Goal: Task Accomplishment & Management: Manage account settings

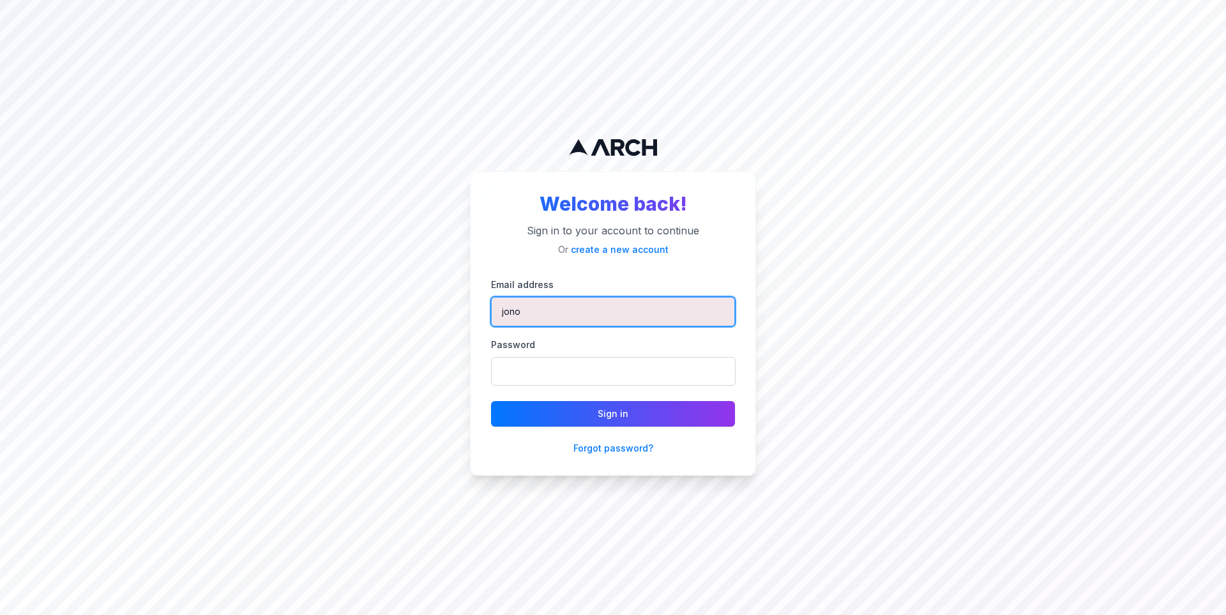
click at [674, 309] on input "jono" at bounding box center [613, 311] width 244 height 29
type input "jimmy@getarch.com"
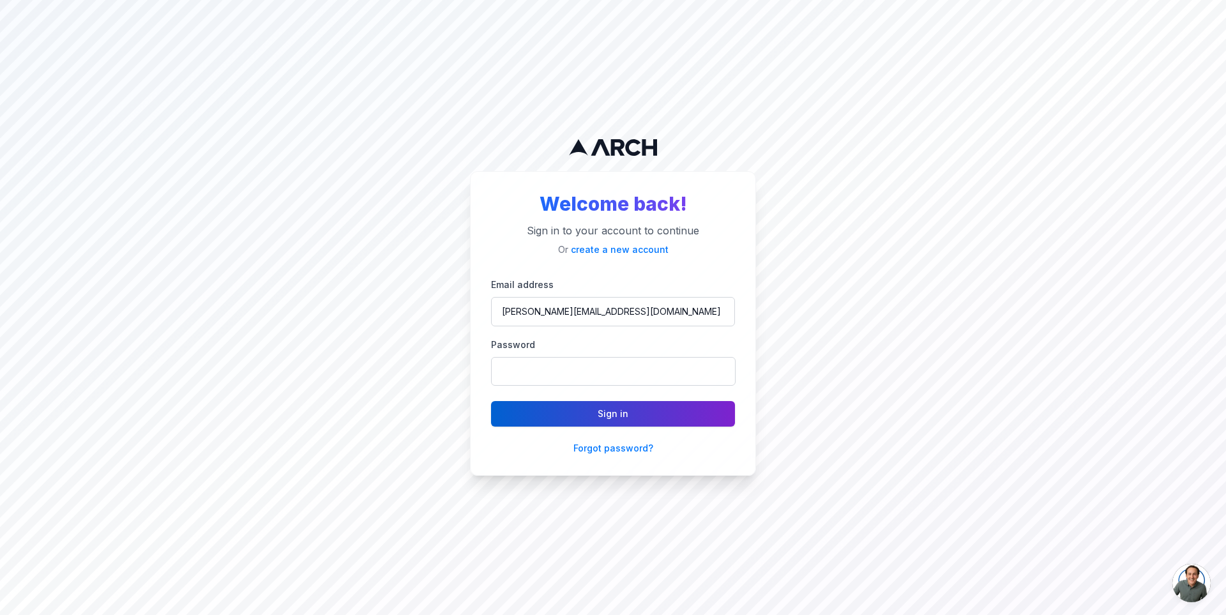
click at [594, 414] on button "Sign in" at bounding box center [613, 414] width 244 height 26
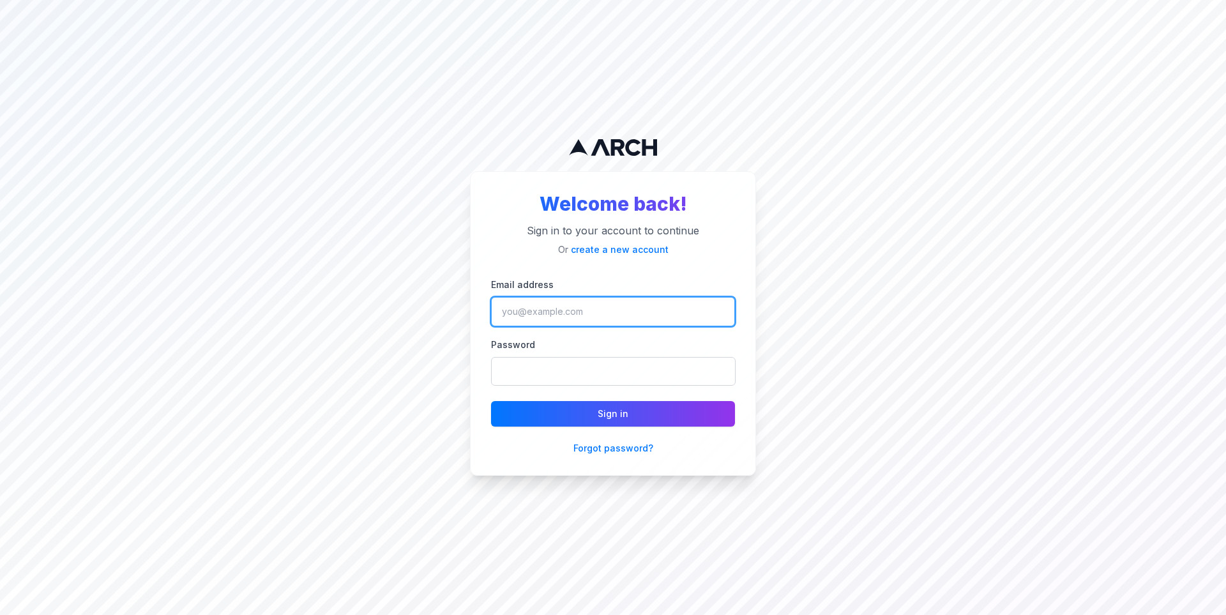
type input "jono"
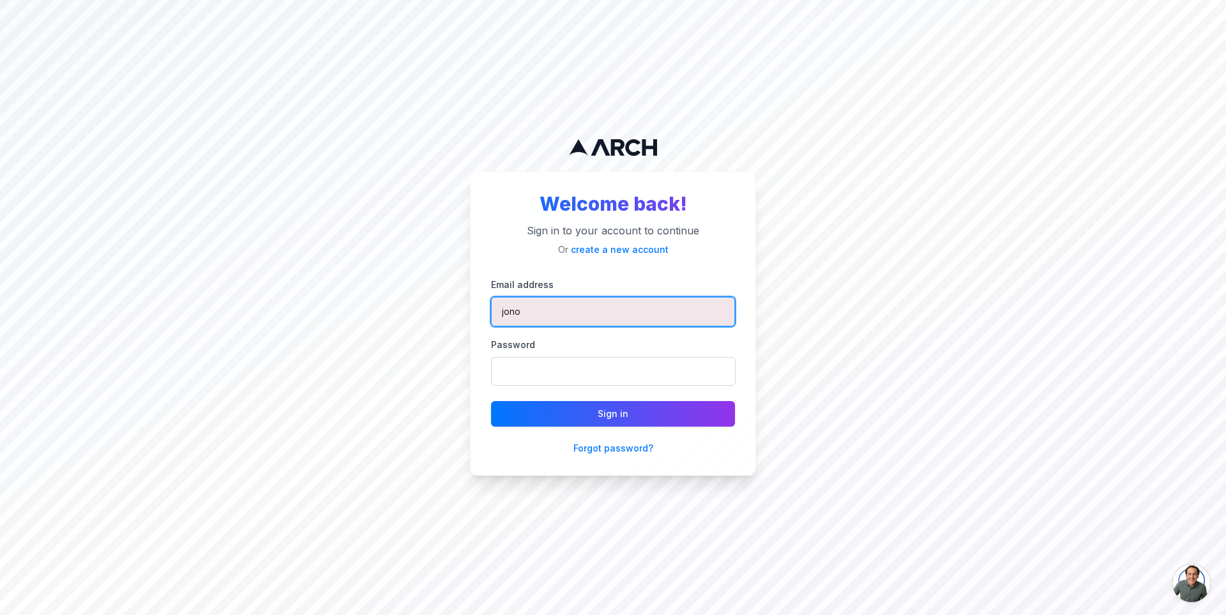
click at [589, 305] on input "jono" at bounding box center [613, 311] width 244 height 29
type input "jimmy@getarch.com"
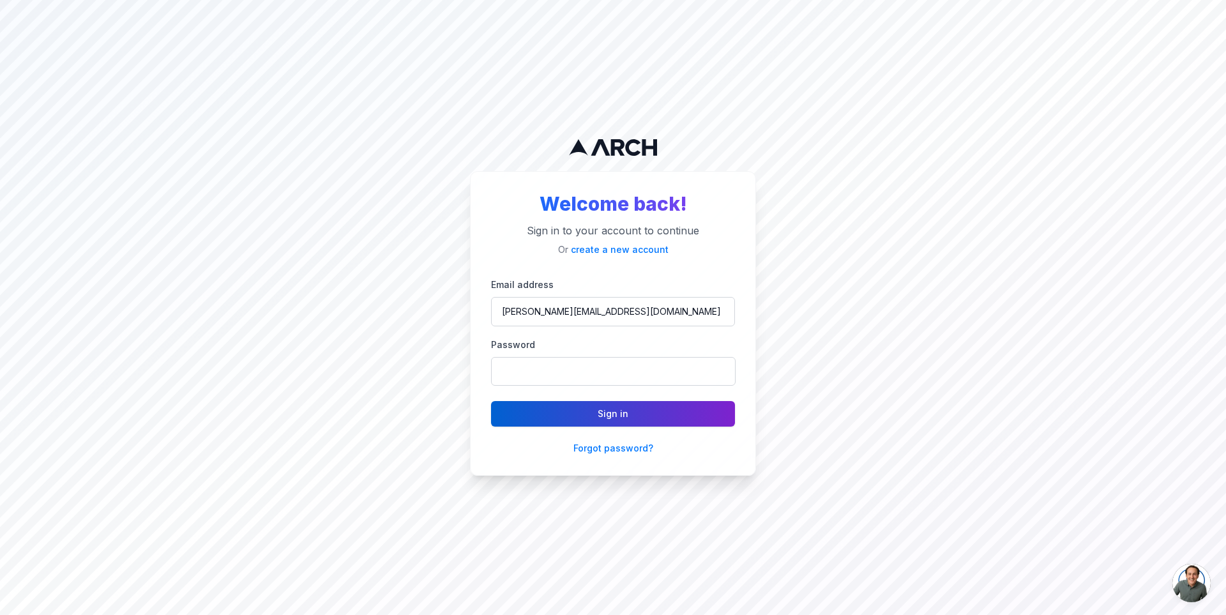
click at [612, 418] on button "Sign in" at bounding box center [613, 414] width 244 height 26
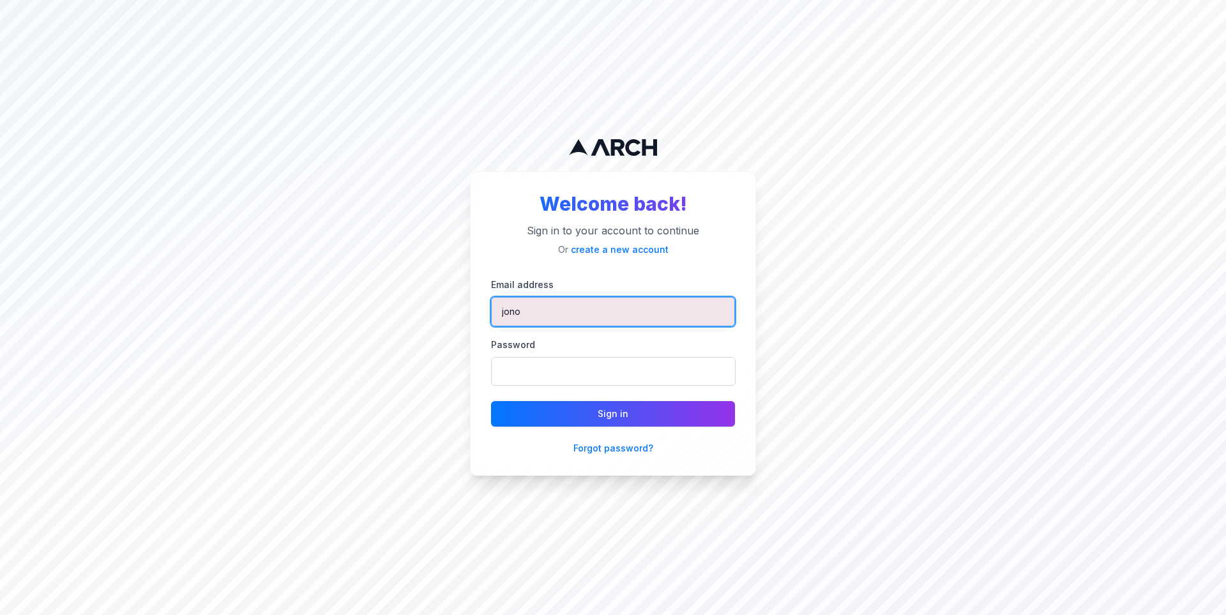
click at [658, 305] on input "jono" at bounding box center [613, 311] width 244 height 29
type input "jimmy@getarch.com"
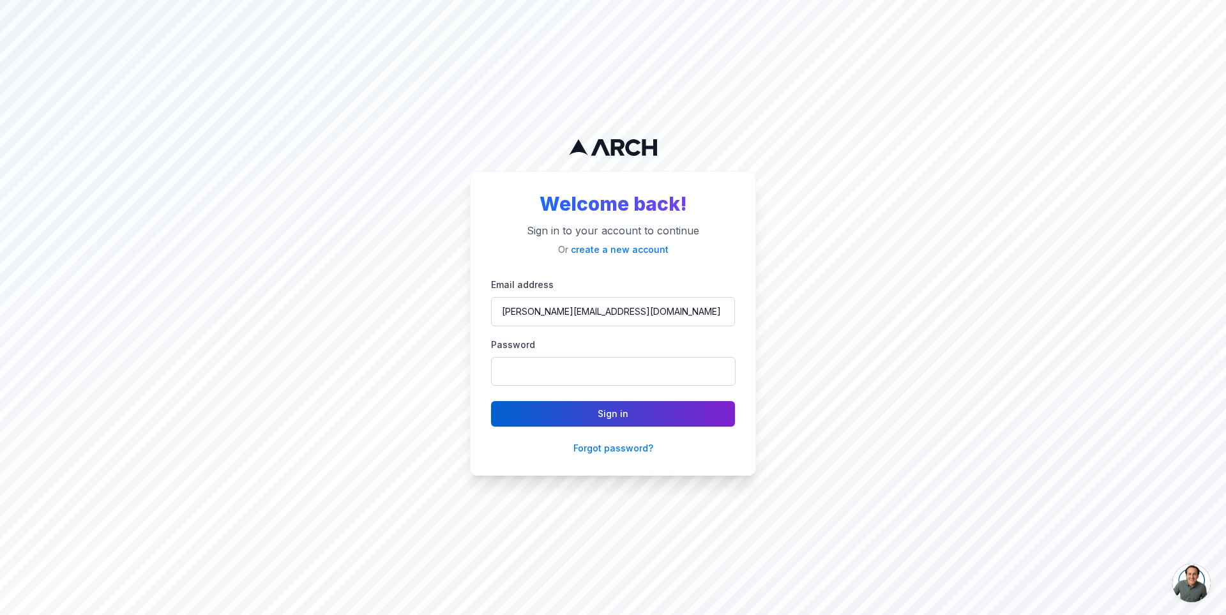
click at [617, 422] on button "Sign in" at bounding box center [613, 414] width 244 height 26
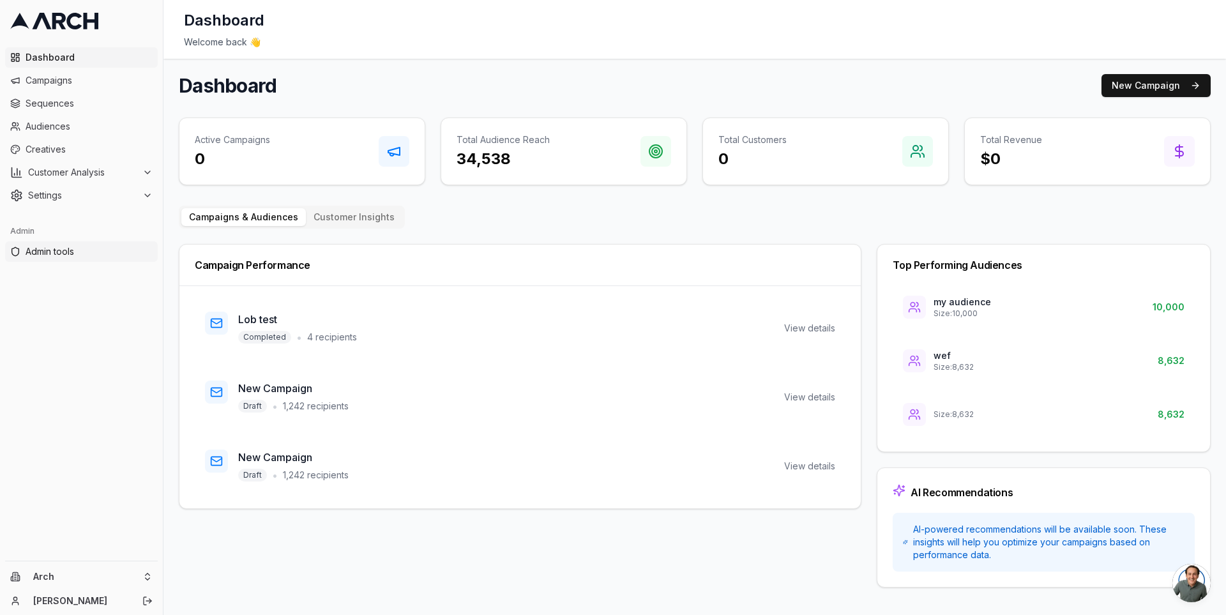
click at [82, 253] on span "Admin tools" at bounding box center [89, 251] width 127 height 13
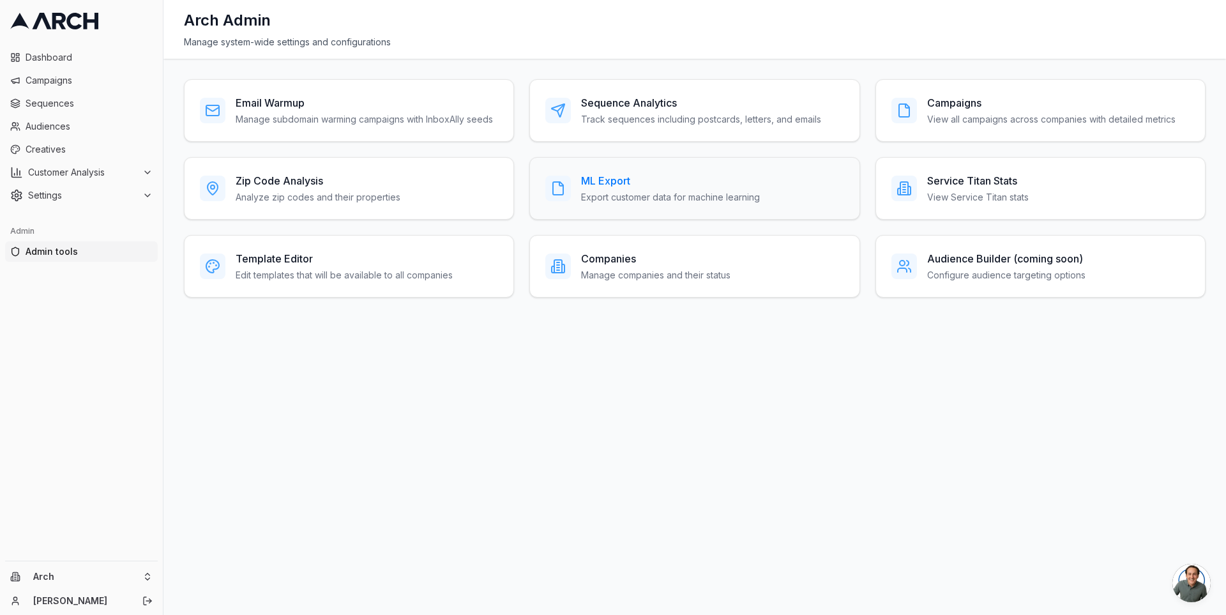
click at [604, 178] on h3 "ML Export" at bounding box center [670, 180] width 179 height 15
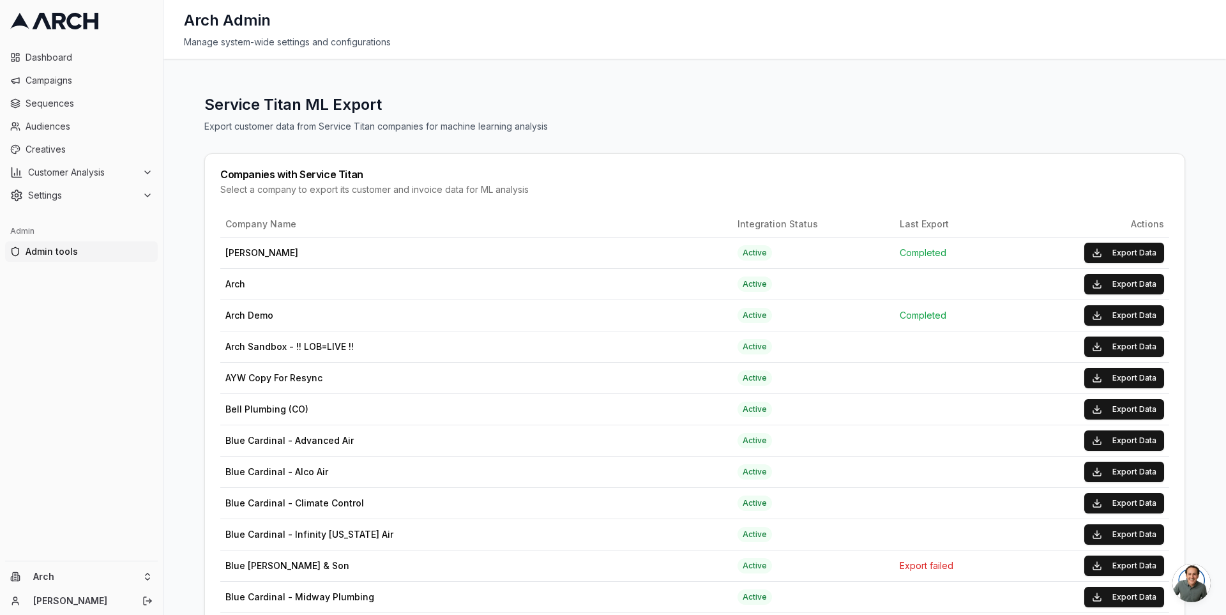
click at [617, 61] on div "Service Titan ML Export Export customer data from Service Titan companies for m…" at bounding box center [694, 337] width 1062 height 556
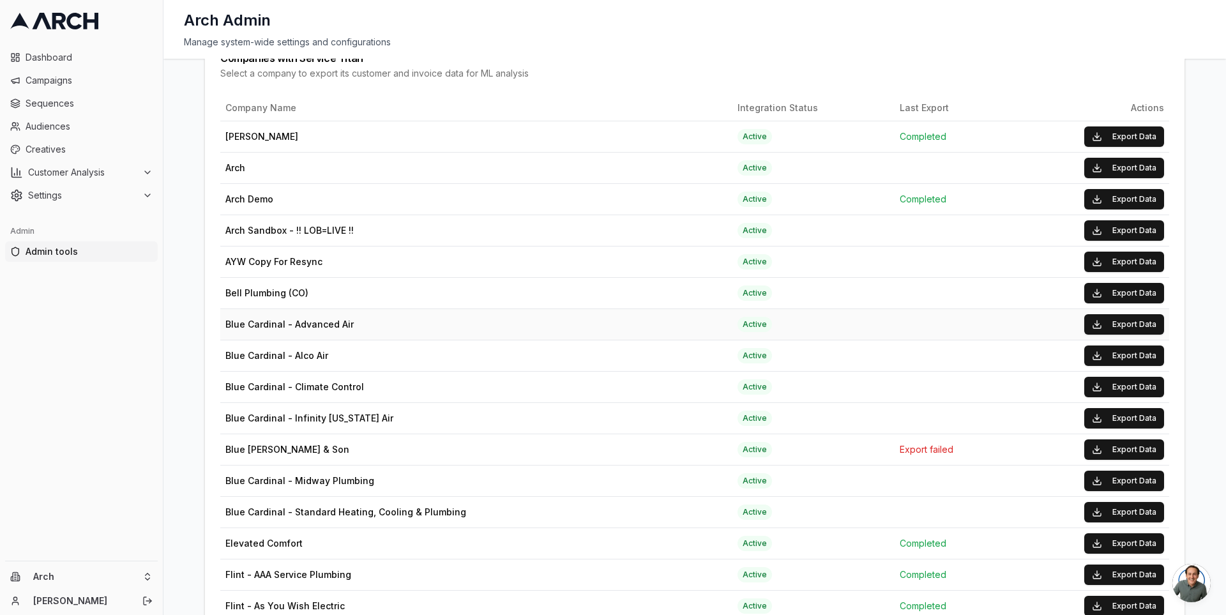
scroll to position [287, 0]
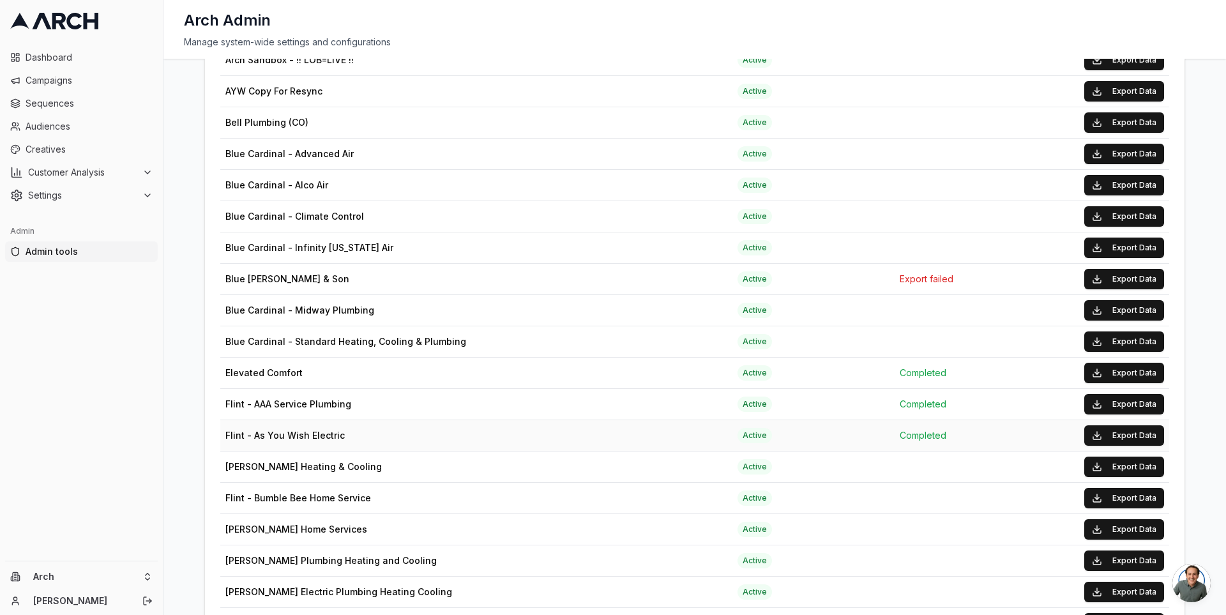
click at [251, 428] on td "Flint - As You Wish Electric" at bounding box center [476, 434] width 512 height 31
click at [321, 426] on td "Flint - As You Wish Electric" at bounding box center [476, 434] width 512 height 31
click at [1129, 432] on button "Export Data" at bounding box center [1124, 435] width 80 height 20
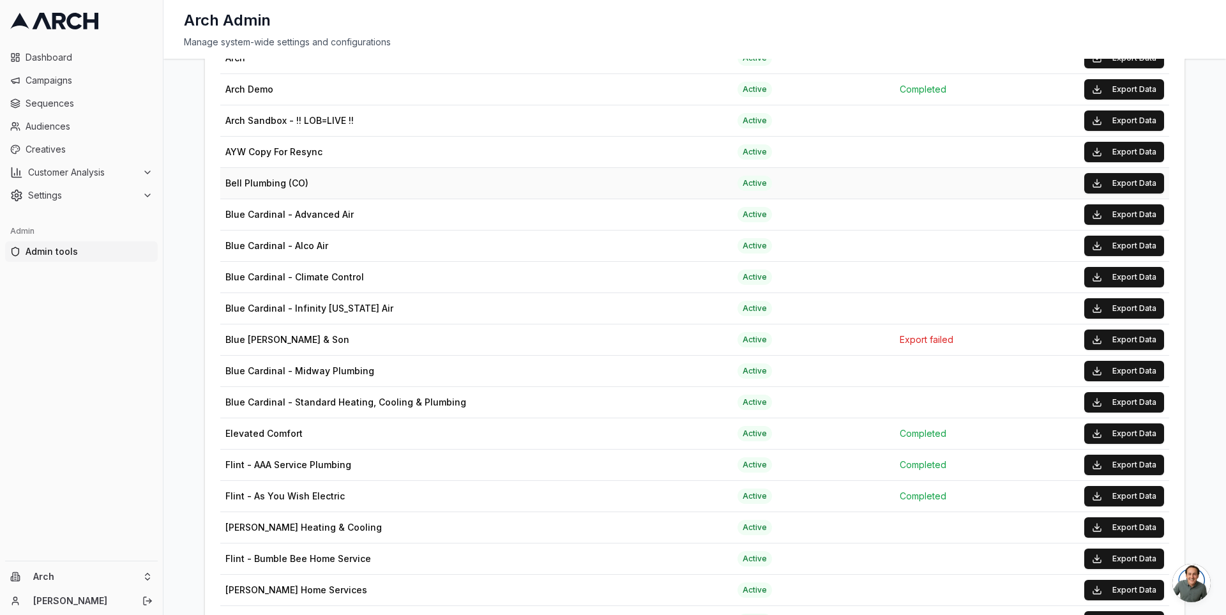
scroll to position [117, 0]
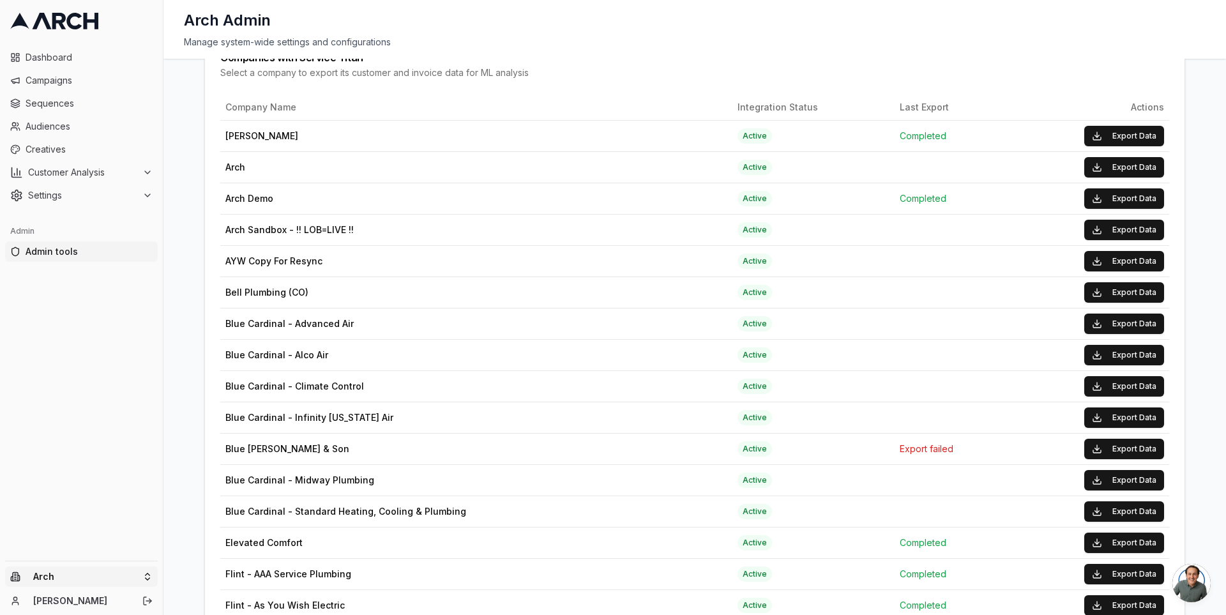
click at [147, 580] on html "Dashboard Campaigns Sequences Audiences Creatives Customer Analysis Settings Ad…" at bounding box center [613, 307] width 1226 height 615
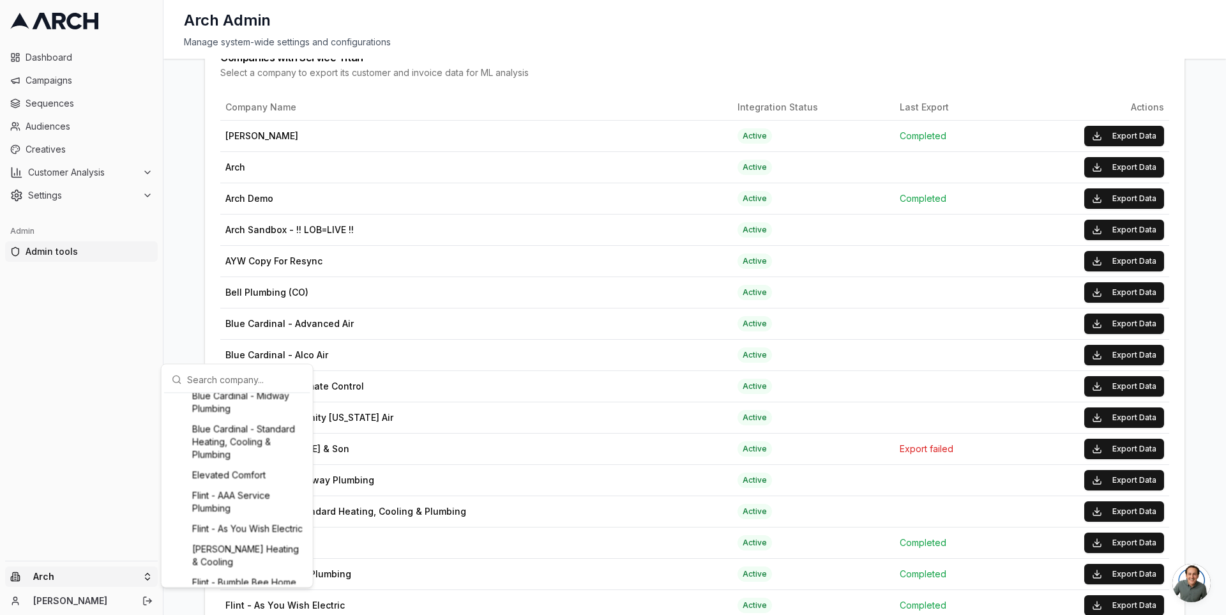
scroll to position [296, 0]
click at [235, 533] on div "Flint - As You Wish Electric" at bounding box center [237, 530] width 141 height 20
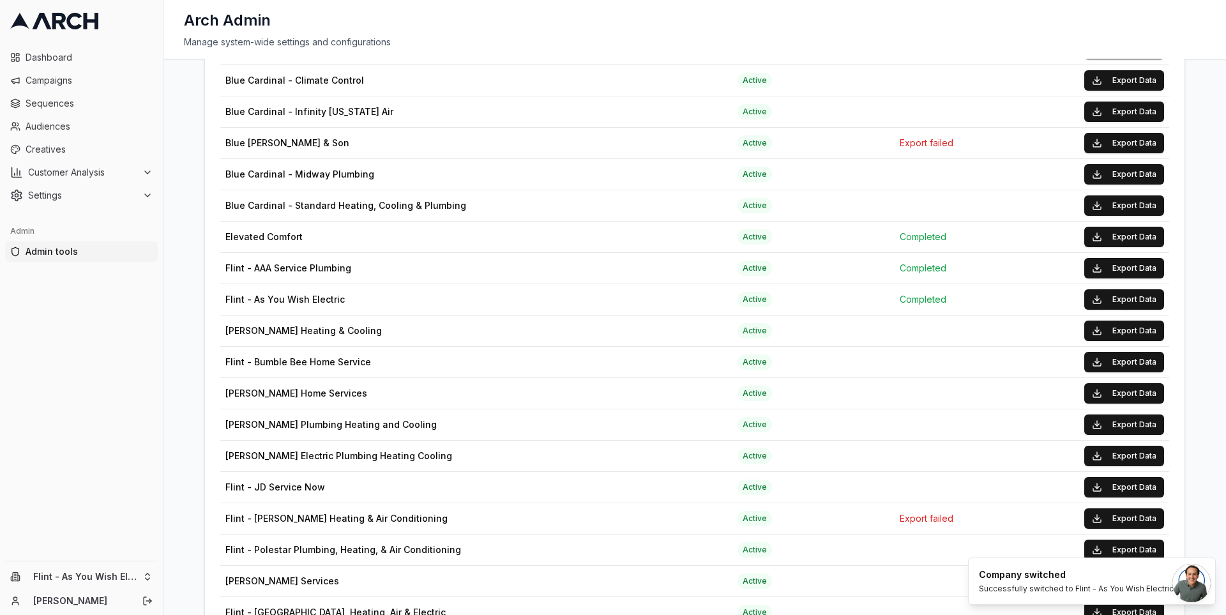
scroll to position [425, 0]
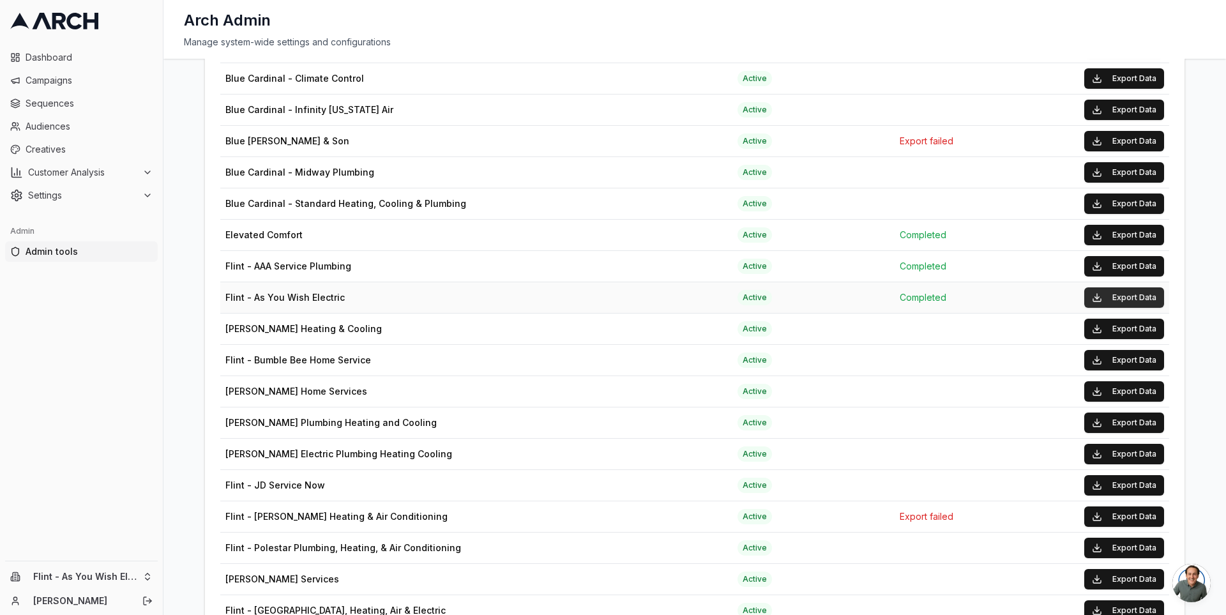
click at [1101, 290] on button "Export Data" at bounding box center [1124, 297] width 80 height 20
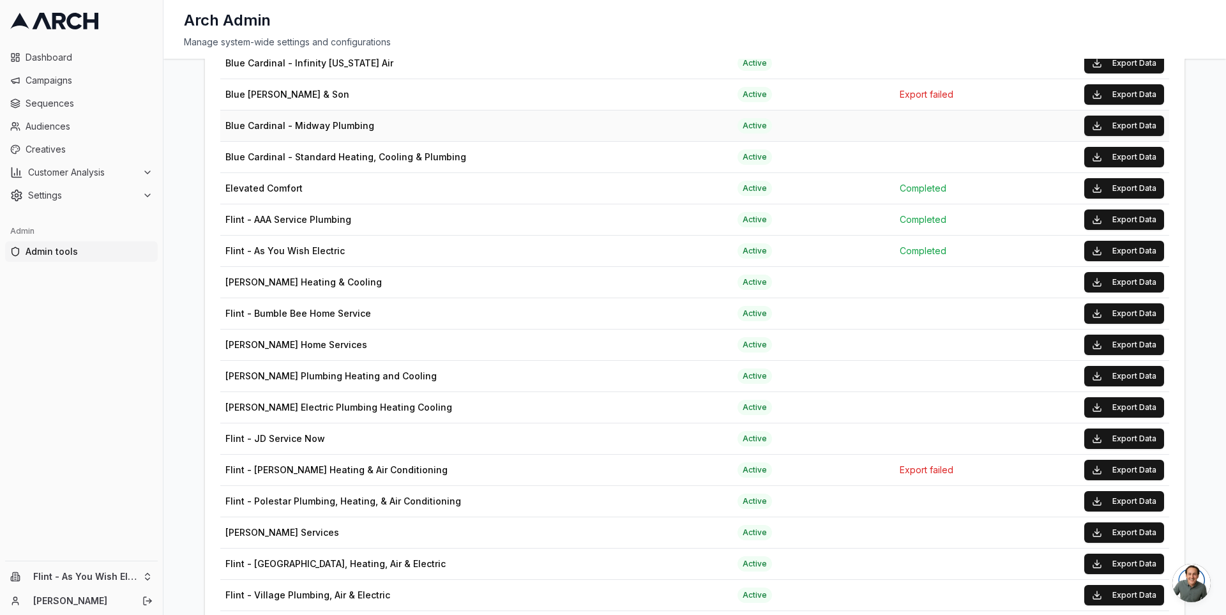
scroll to position [513, 0]
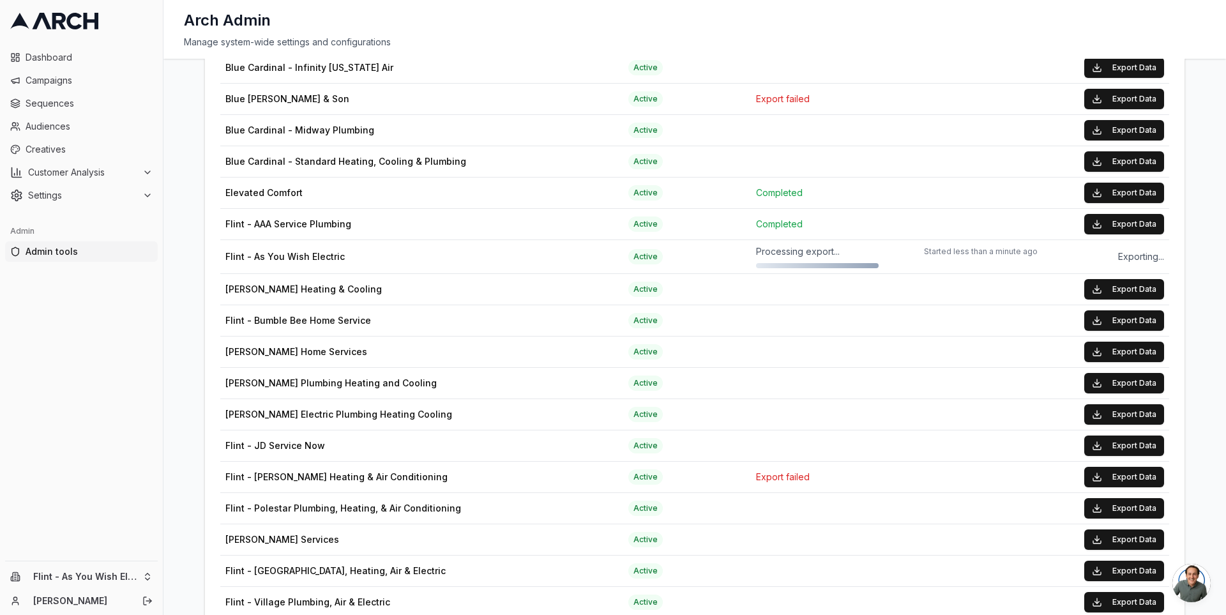
scroll to position [467, 0]
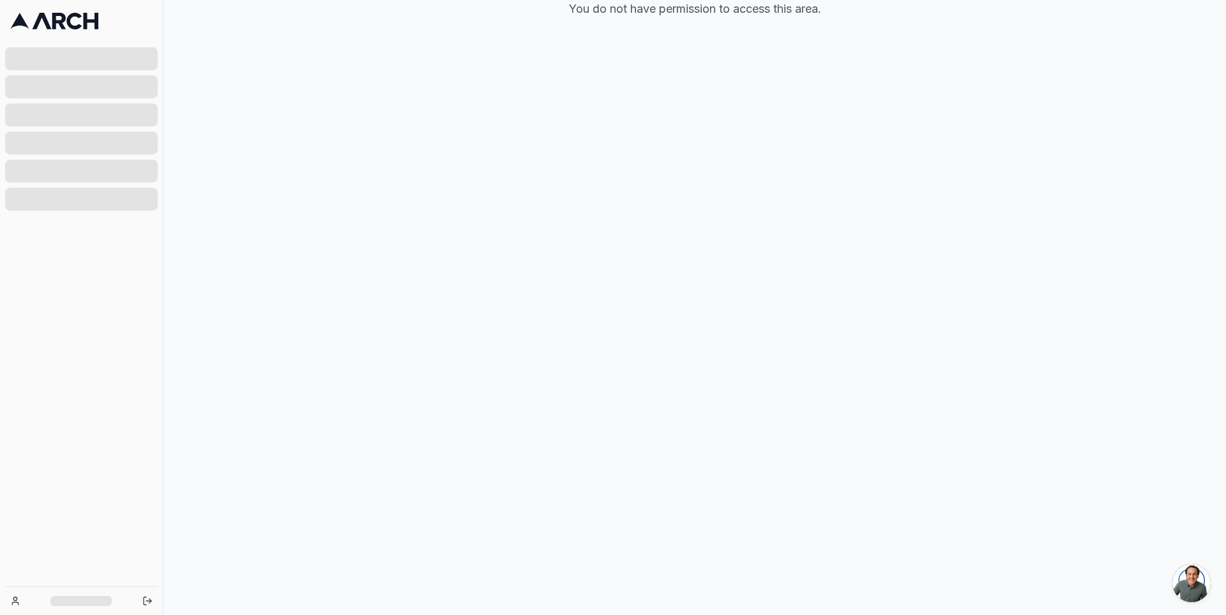
click at [61, 11] on link at bounding box center [81, 21] width 153 height 32
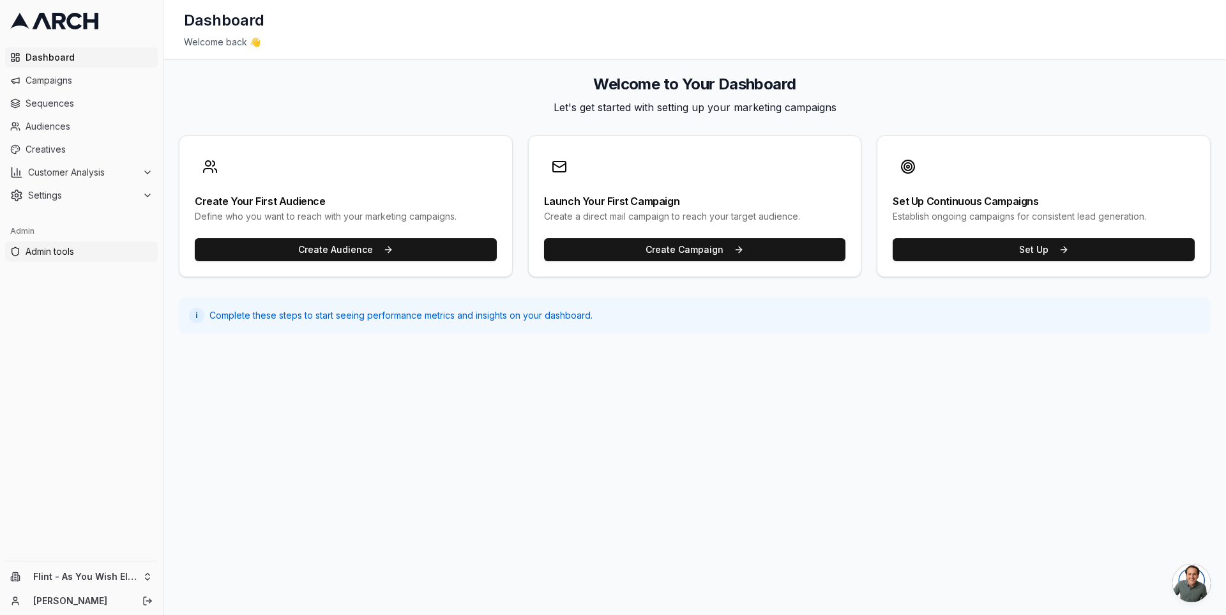
click at [67, 248] on span "Admin tools" at bounding box center [89, 251] width 127 height 13
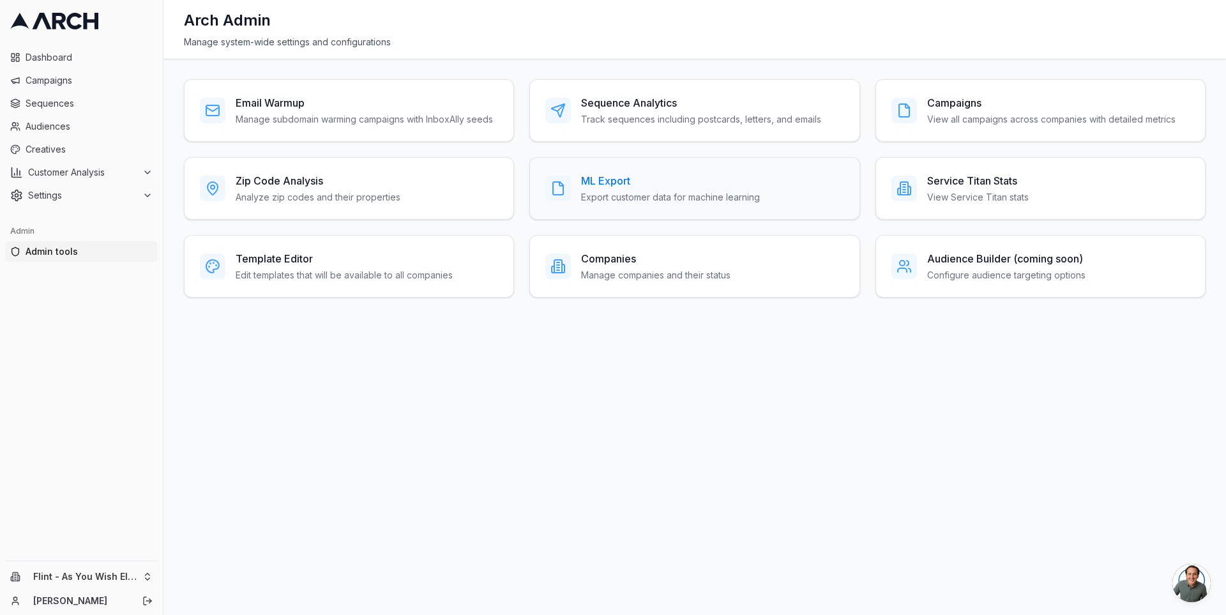
click at [665, 199] on p "Export customer data for machine learning" at bounding box center [670, 197] width 179 height 13
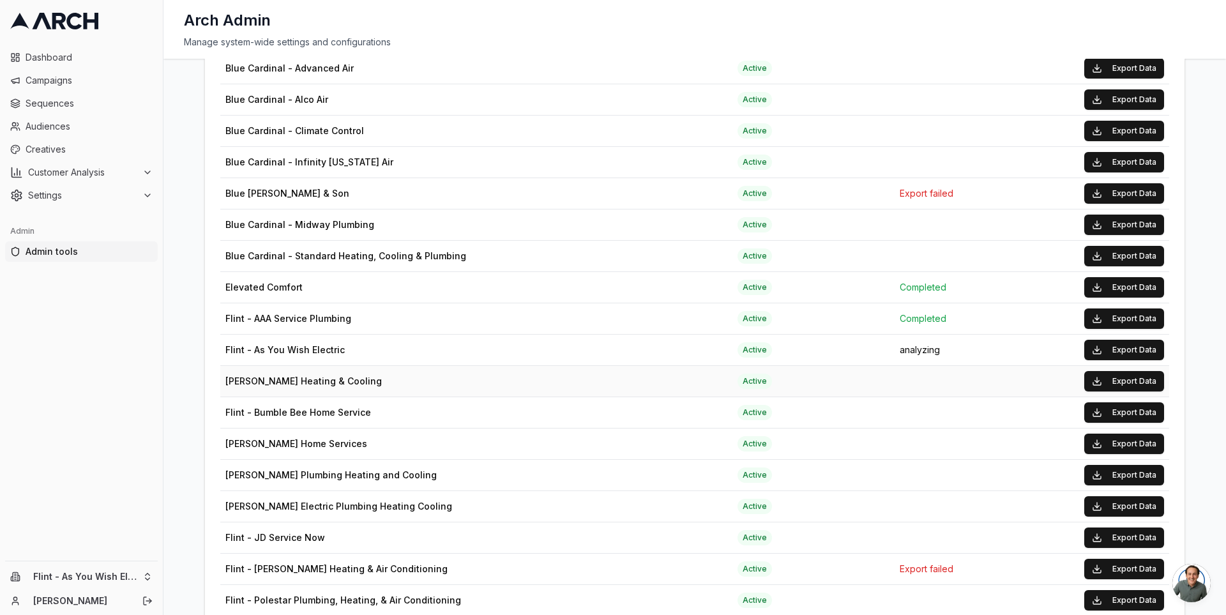
scroll to position [411, 0]
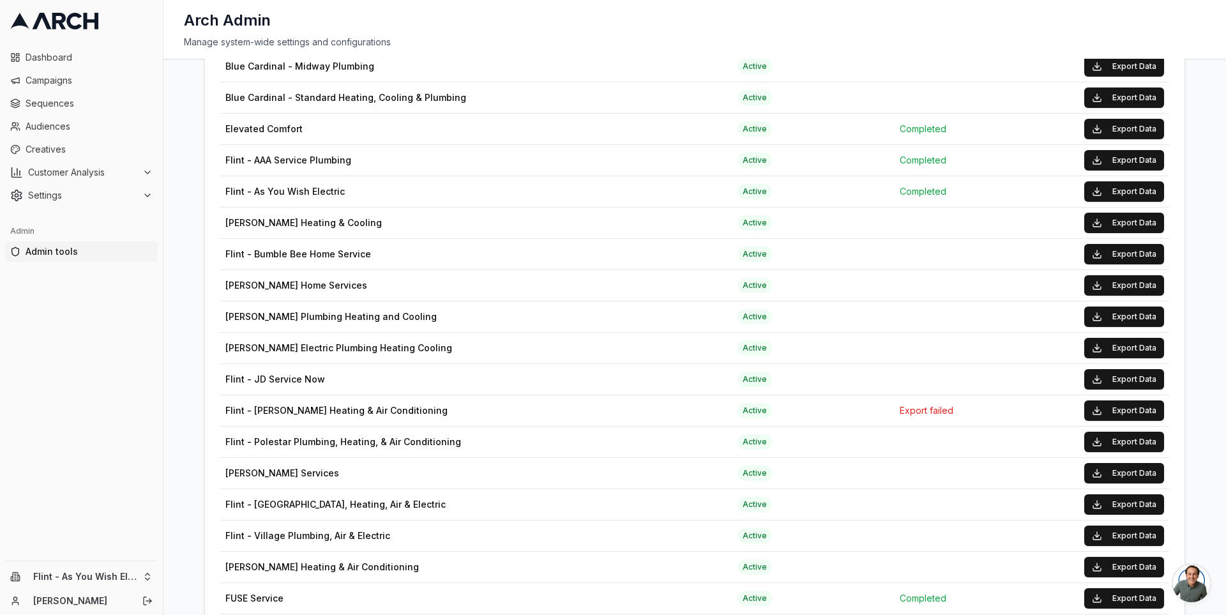
scroll to position [521, 0]
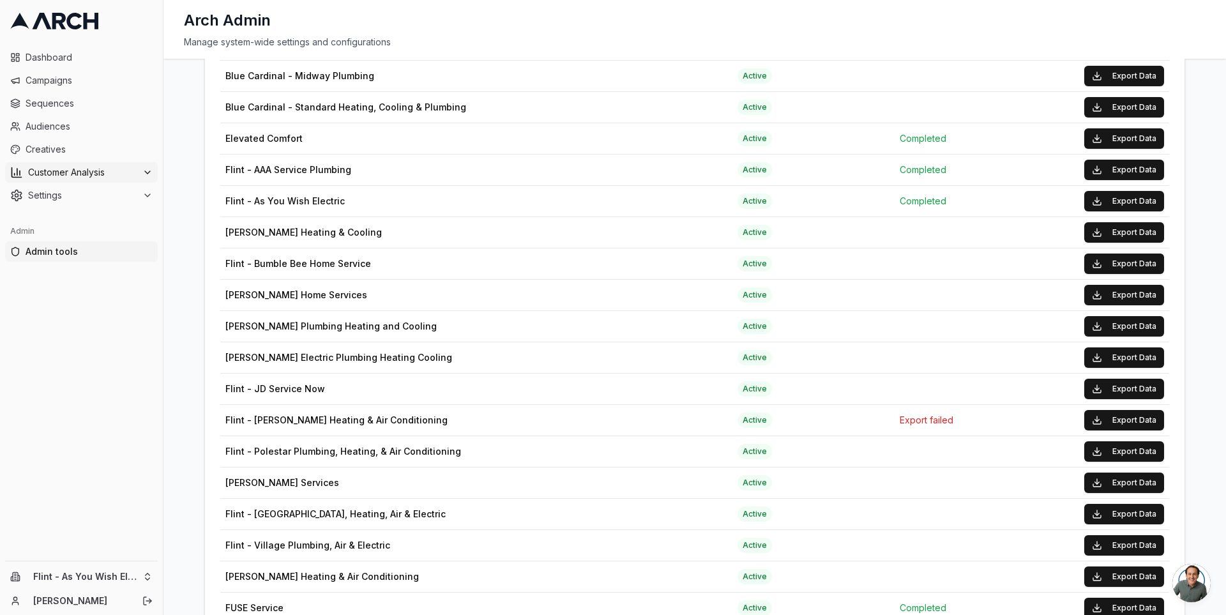
click at [112, 176] on span "Customer Analysis" at bounding box center [82, 172] width 109 height 13
click at [107, 213] on span "Customer Profiles" at bounding box center [84, 213] width 75 height 13
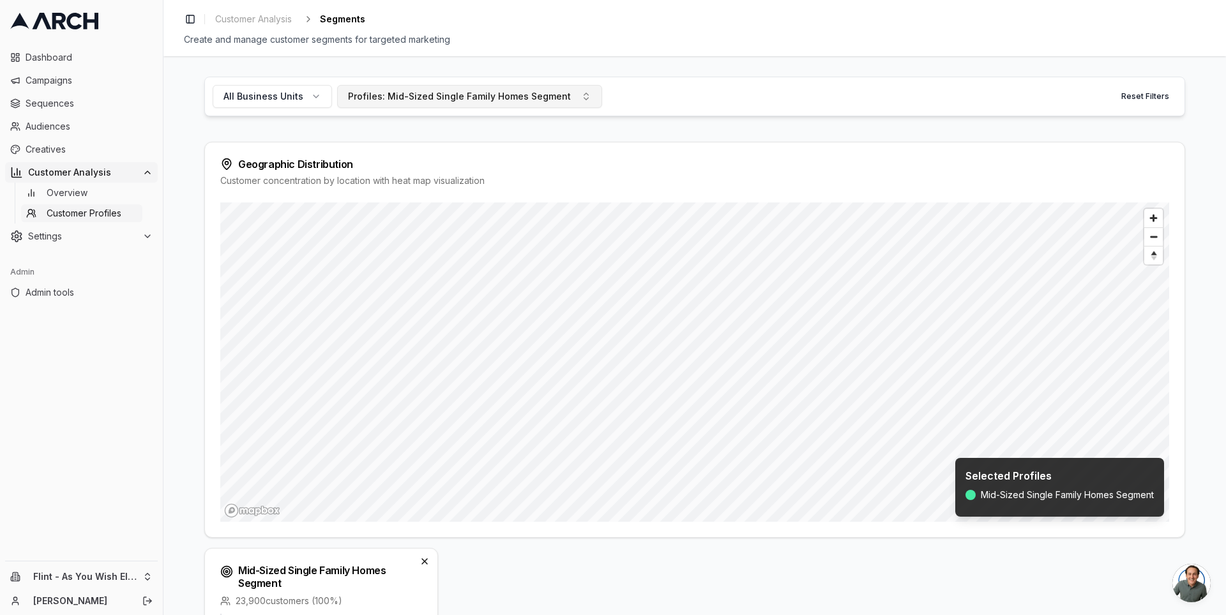
click at [395, 94] on div "Profiles: Mid-Sized Single Family Homes Segment" at bounding box center [459, 96] width 223 height 13
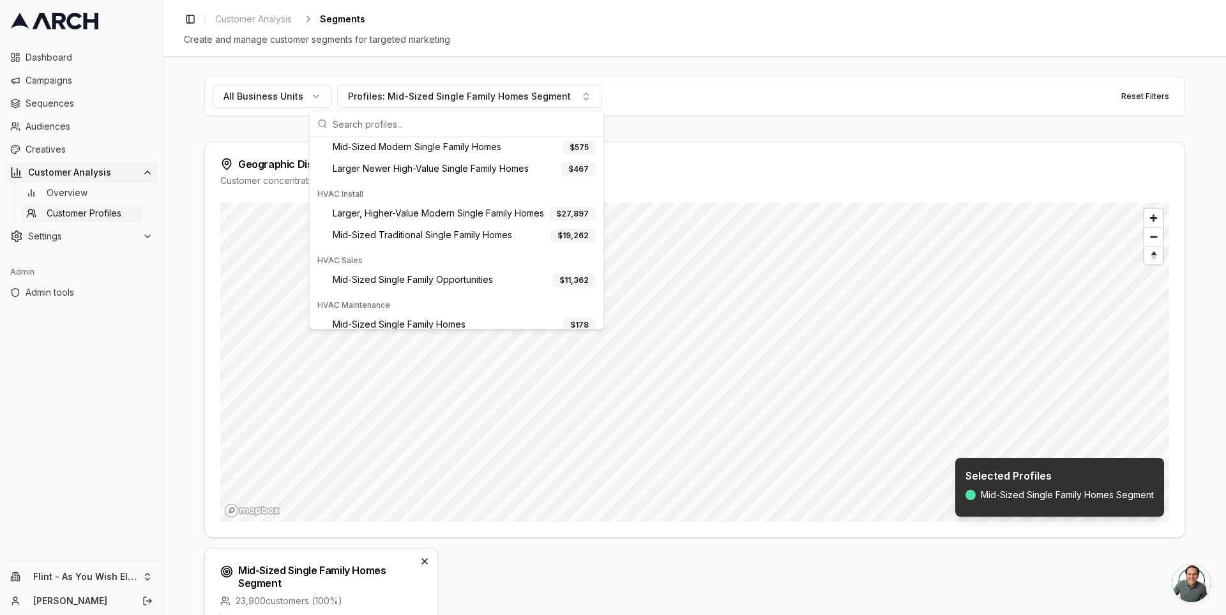
scroll to position [380, 0]
click at [441, 209] on span "Larger, Higher-Value Modern Single Family Homes" at bounding box center [438, 213] width 211 height 14
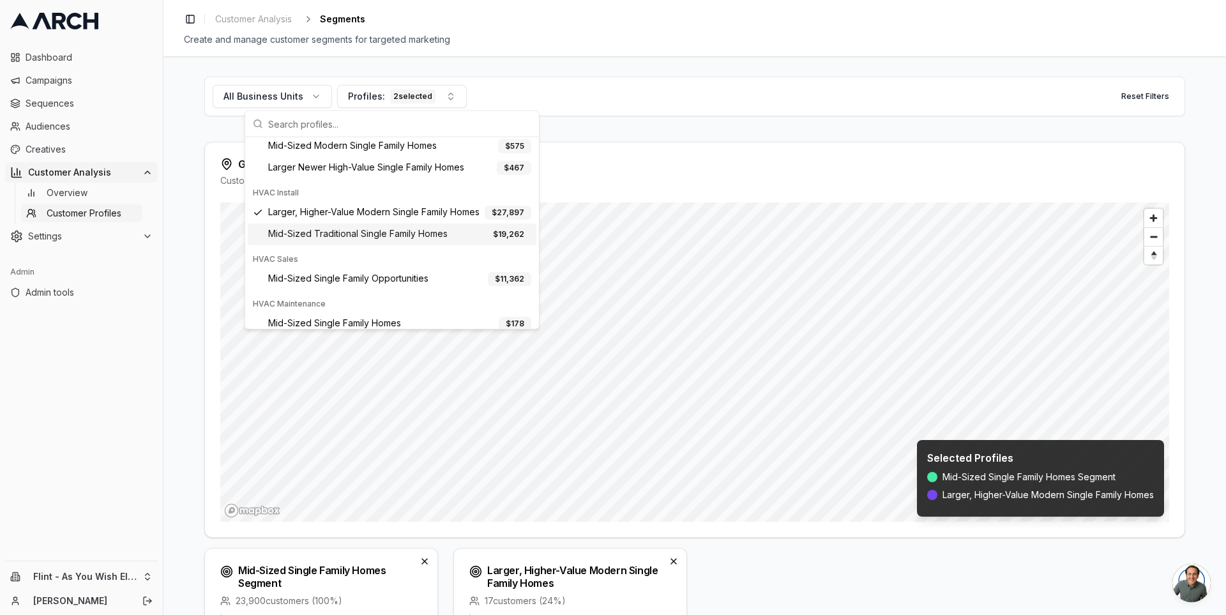
click at [424, 231] on span "Mid-Sized Traditional Single Family Homes" at bounding box center [357, 234] width 179 height 14
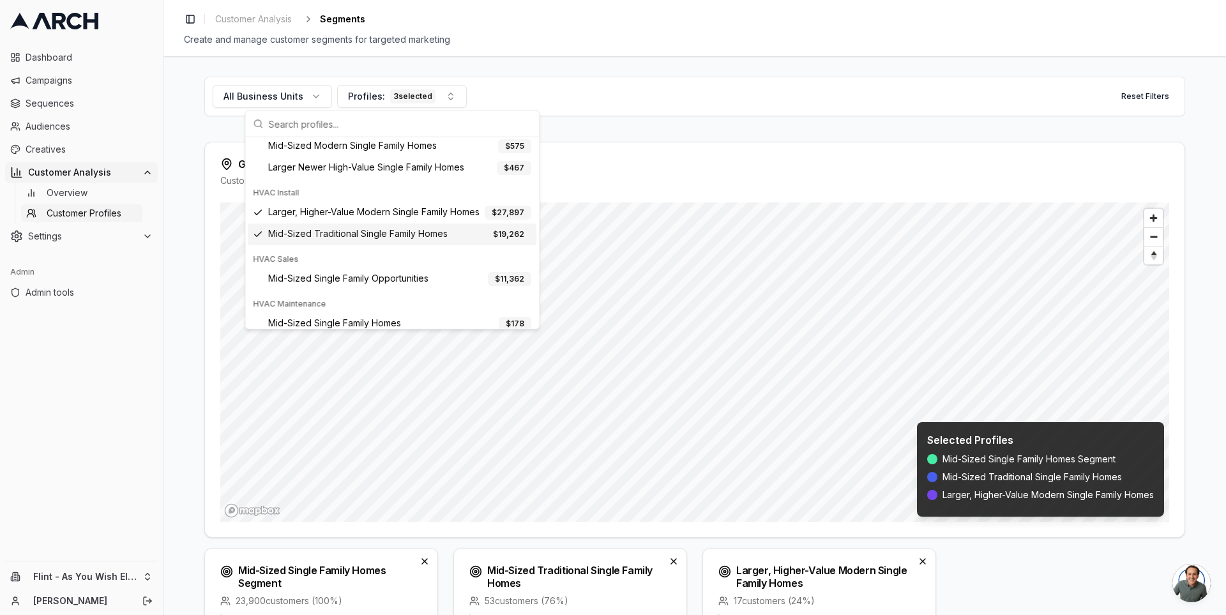
scroll to position [0, 0]
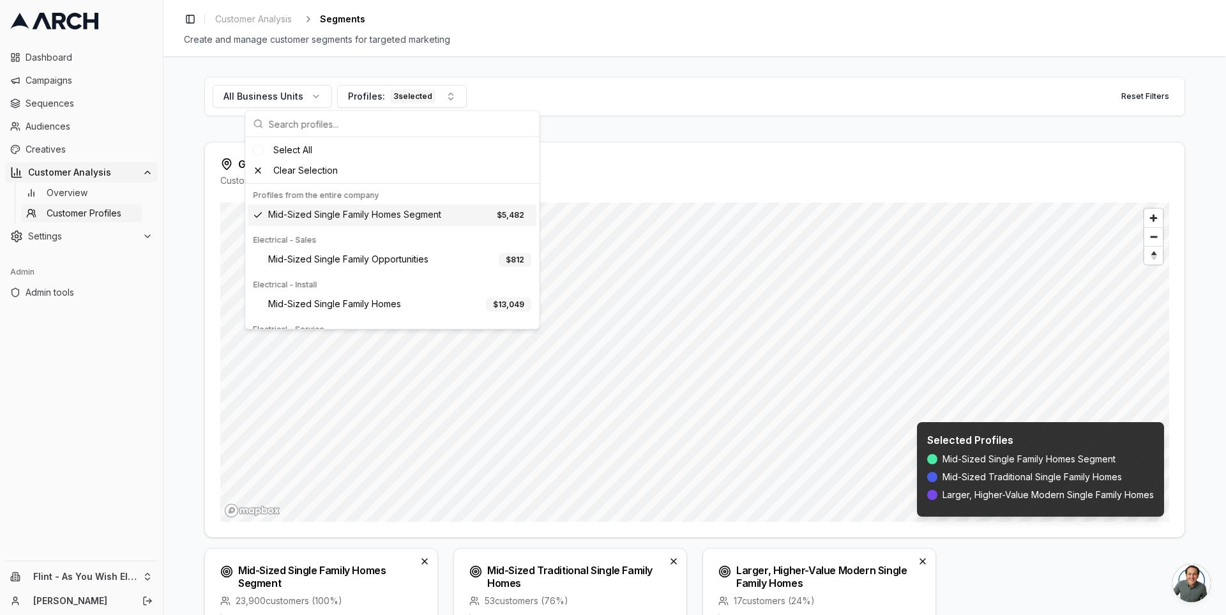
click at [412, 213] on span "Mid-Sized Single Family Homes Segment" at bounding box center [354, 215] width 173 height 14
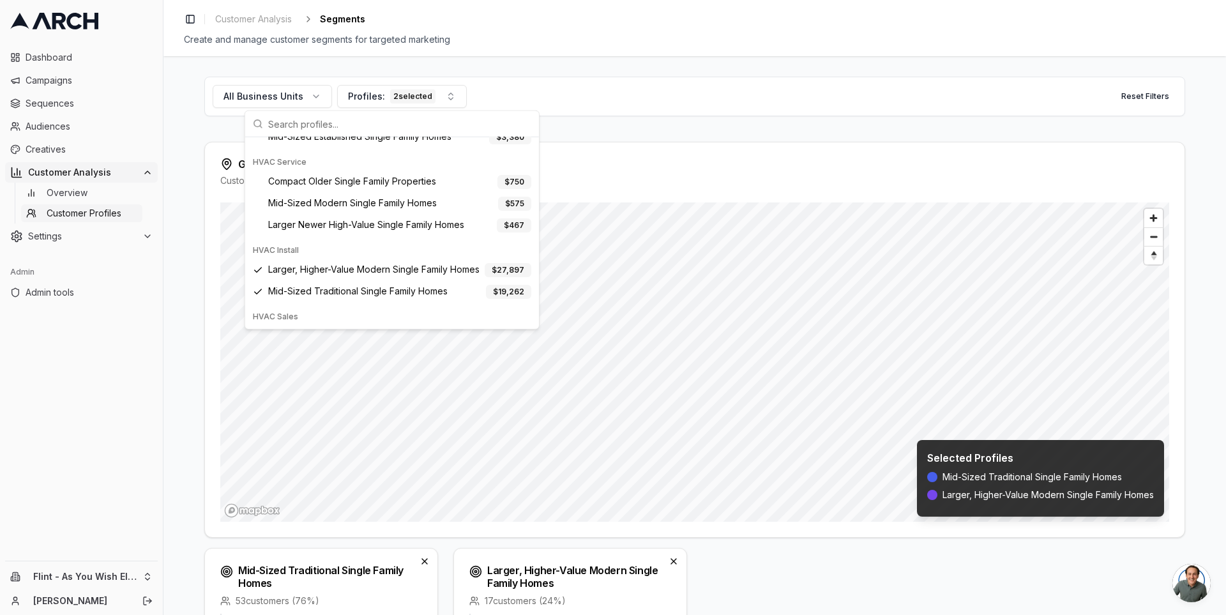
scroll to position [380, 0]
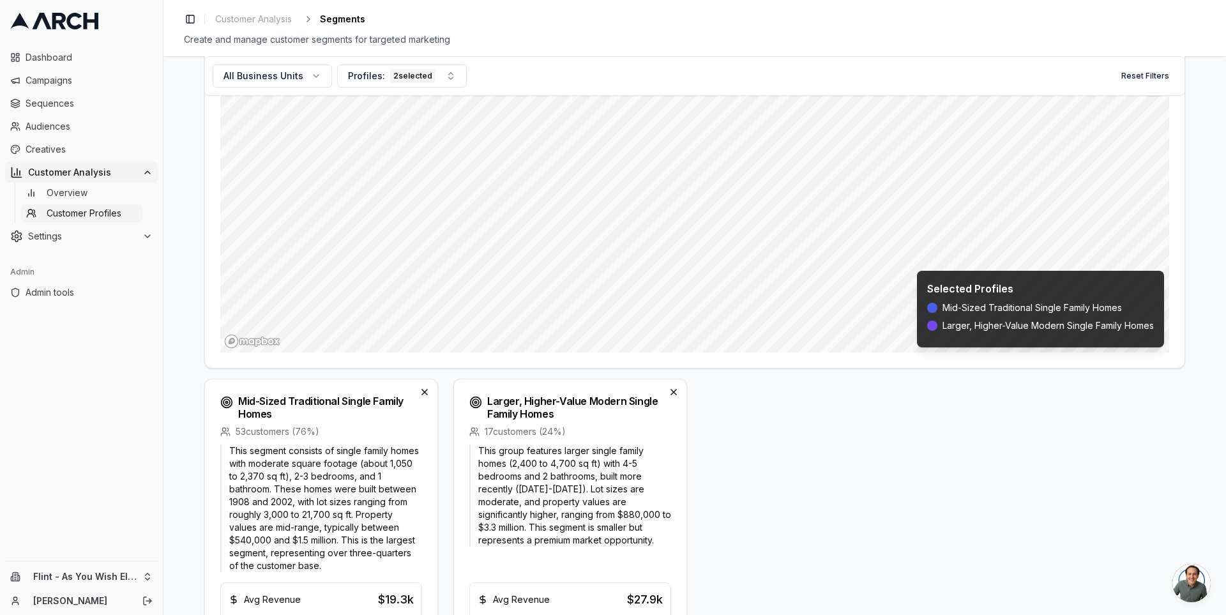
scroll to position [123, 0]
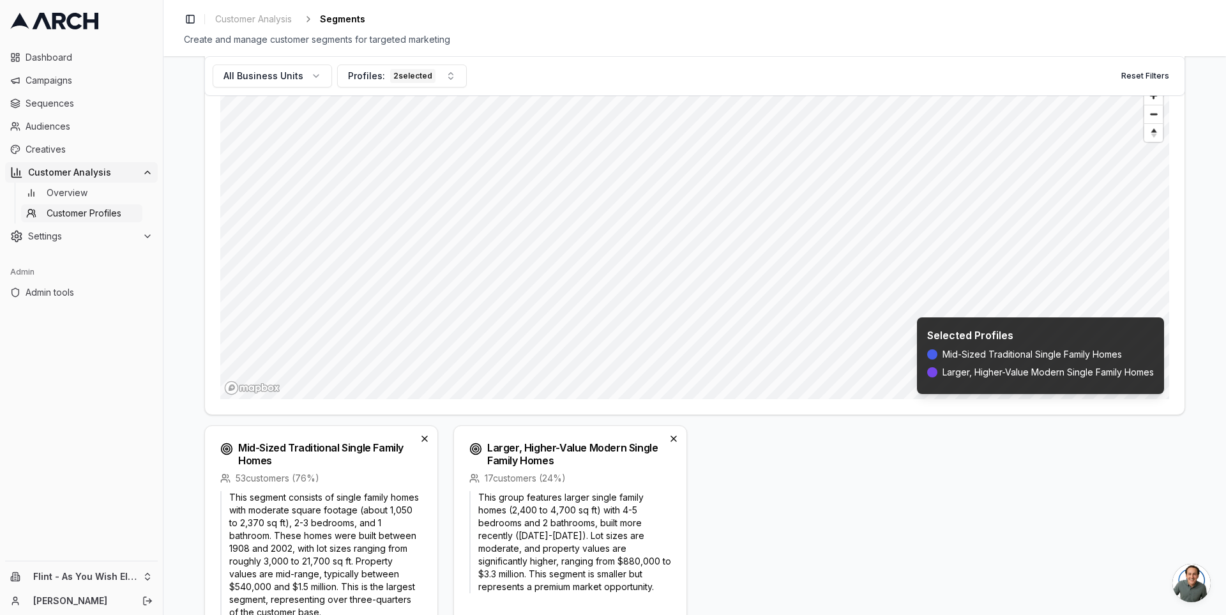
click at [444, 480] on div "Mid-Sized Traditional Single Family Homes 53 customers ( 76 %) This segment con…" at bounding box center [694, 580] width 981 height 310
click at [441, 479] on div "Mid-Sized Traditional Single Family Homes 53 customers ( 76 %) This segment con…" at bounding box center [694, 580] width 981 height 310
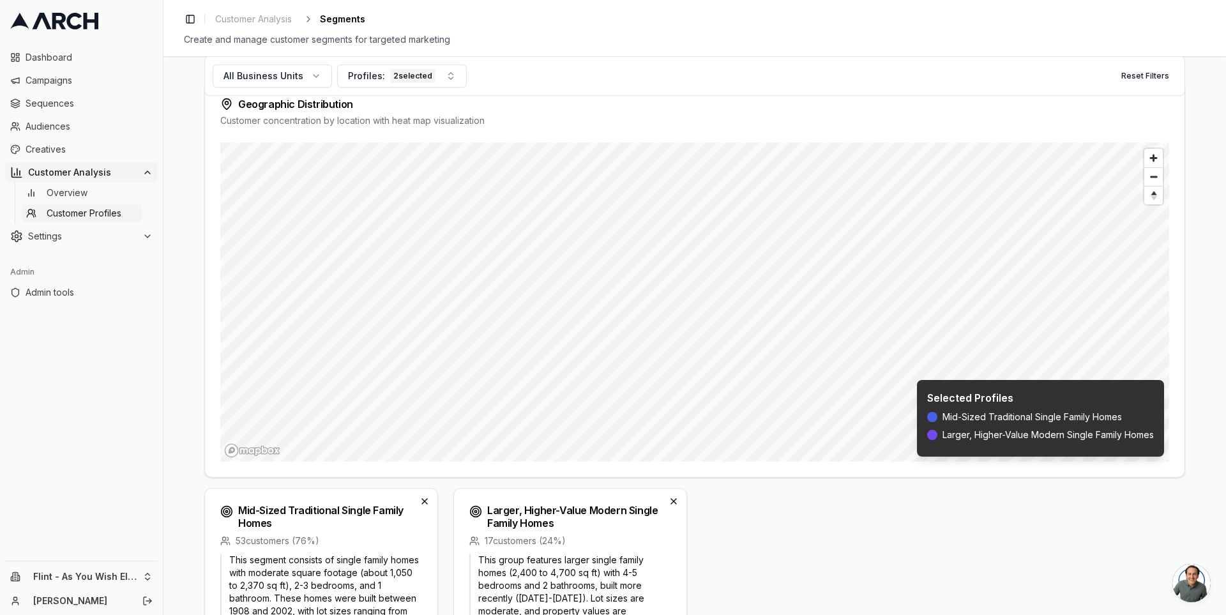
scroll to position [0, 0]
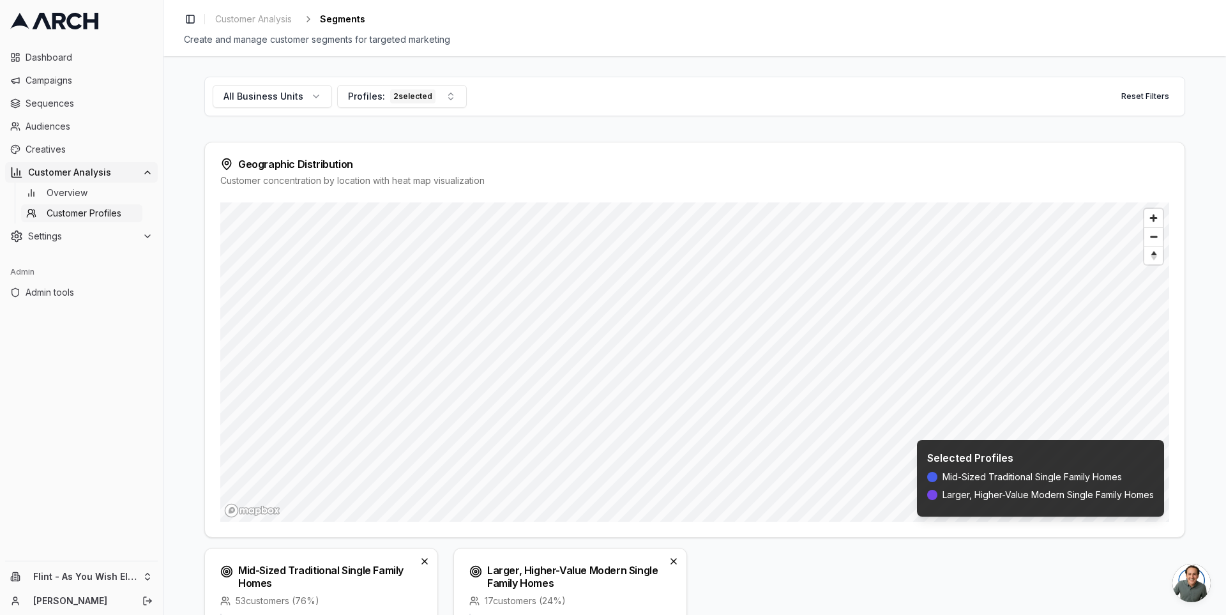
click at [245, 164] on div "Geographic Distribution" at bounding box center [694, 164] width 949 height 13
click at [265, 166] on div "Geographic Distribution" at bounding box center [694, 164] width 949 height 13
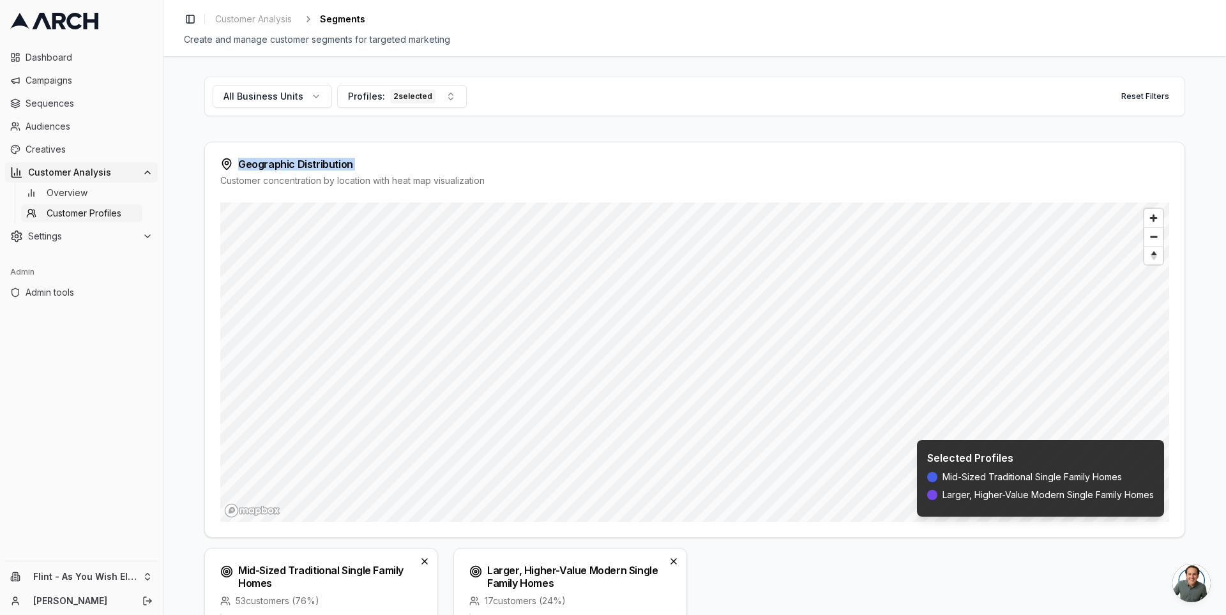
click at [265, 166] on div "Geographic Distribution" at bounding box center [694, 164] width 949 height 13
click at [263, 166] on div "Geographic Distribution" at bounding box center [694, 164] width 949 height 13
click at [377, 92] on div "Profiles: 2 selected" at bounding box center [391, 96] width 87 height 14
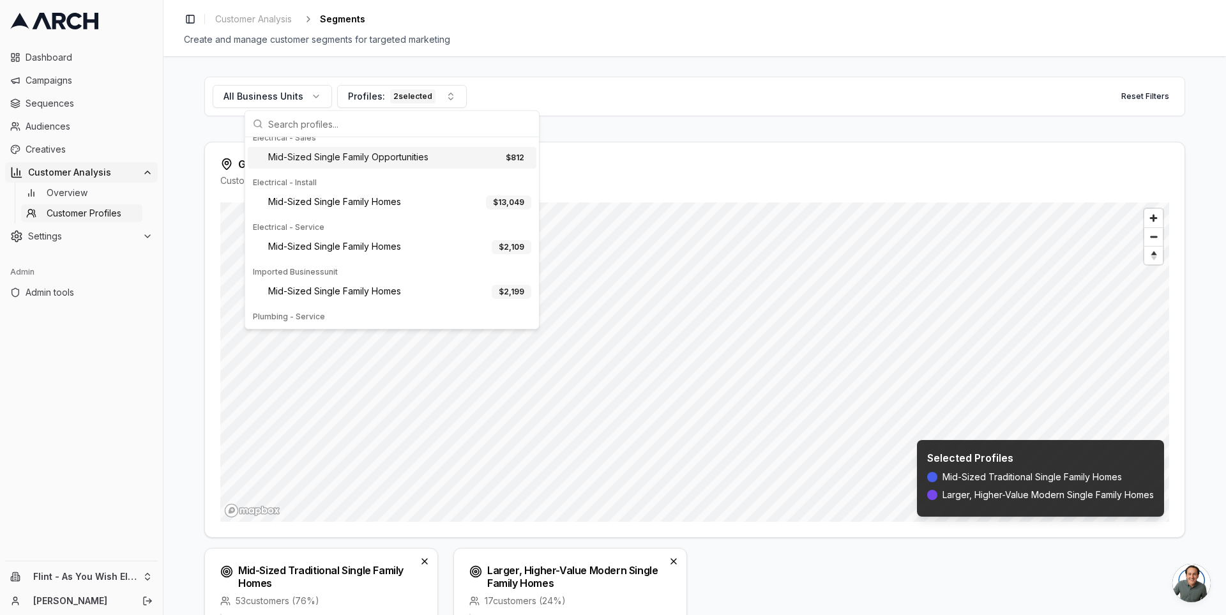
scroll to position [380, 0]
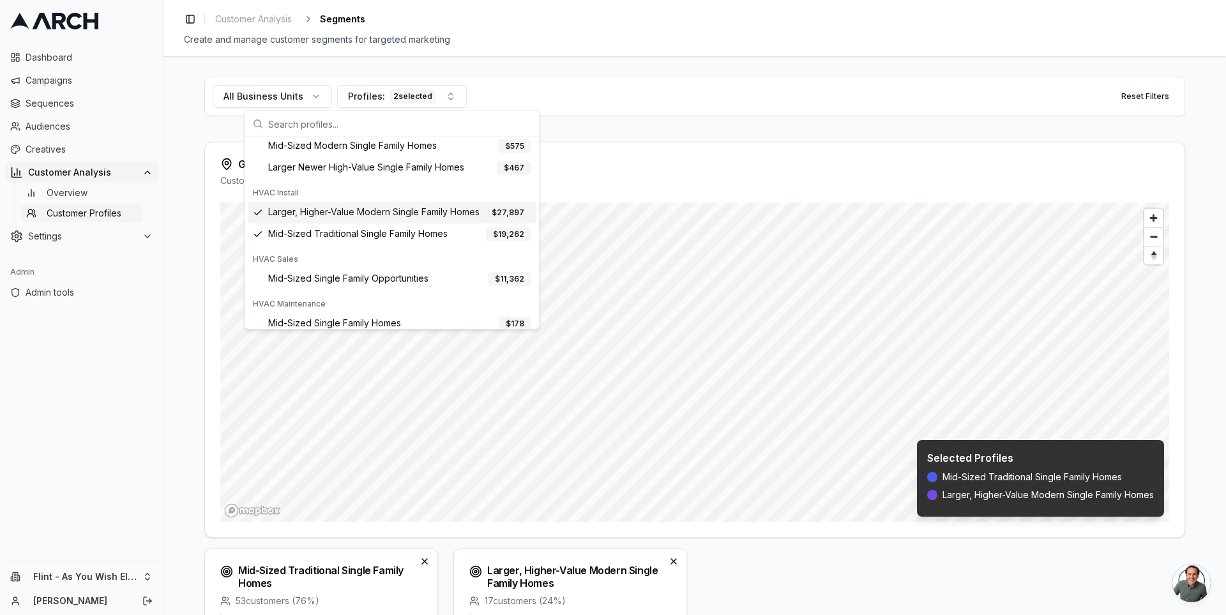
click at [363, 213] on div "Larger, Higher-Value Modern Single Family Homes $ 27,897" at bounding box center [392, 213] width 289 height 22
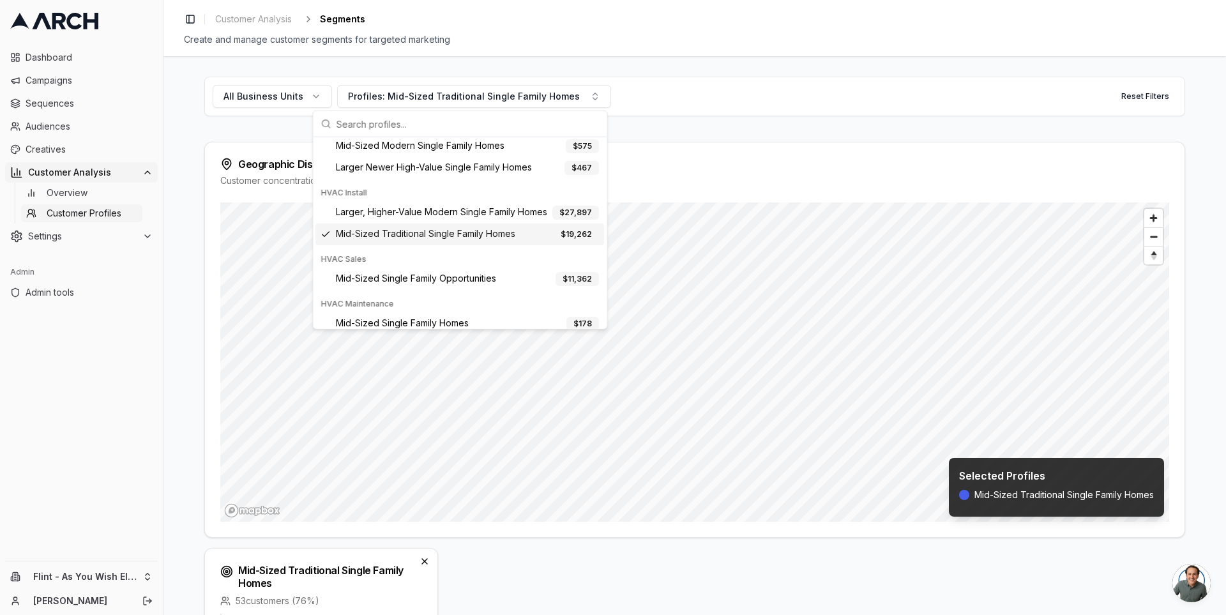
click at [359, 227] on span "Mid-Sized Traditional Single Family Homes" at bounding box center [425, 234] width 179 height 14
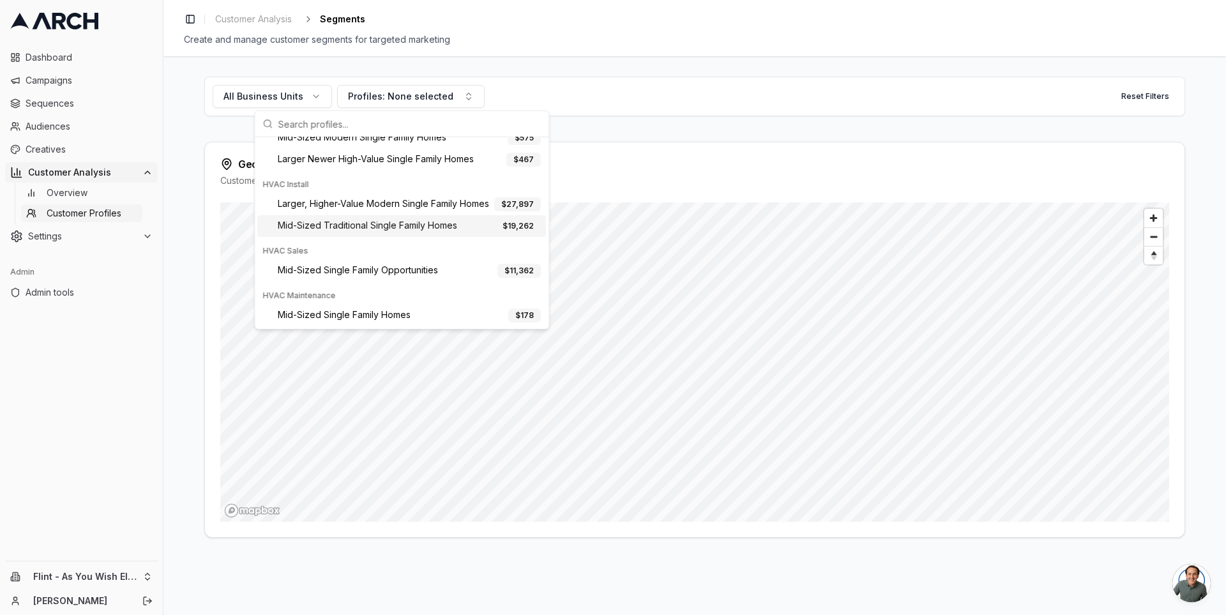
scroll to position [359, 0]
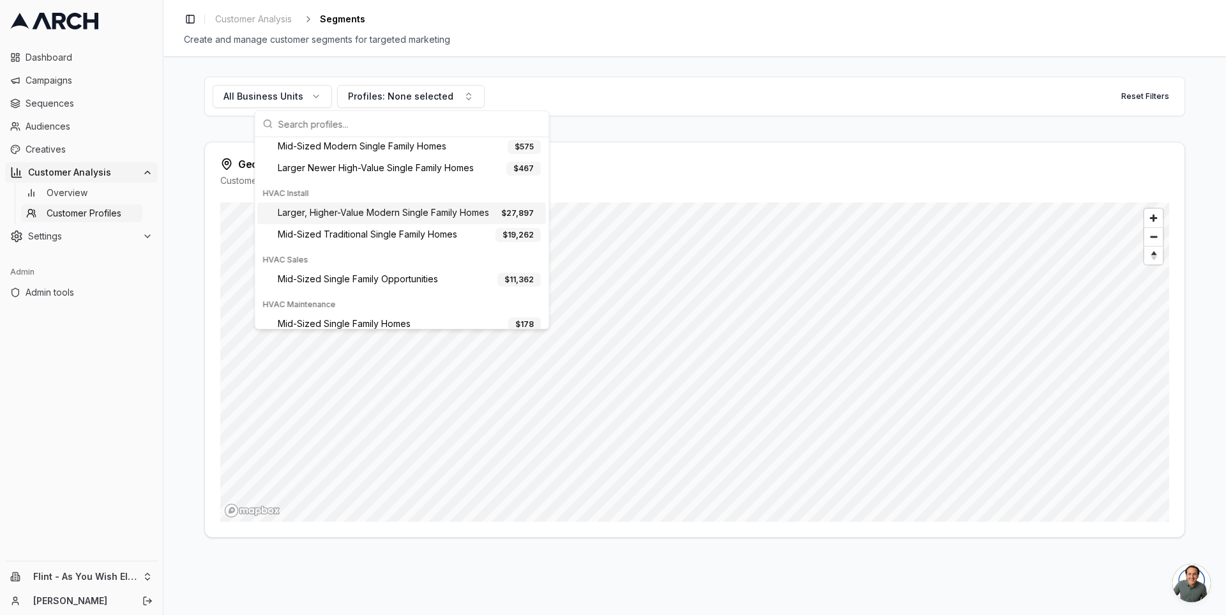
click at [186, 172] on div "All Business Units Profiles: None selected Reset Filters Geographic Distributio…" at bounding box center [694, 335] width 1062 height 559
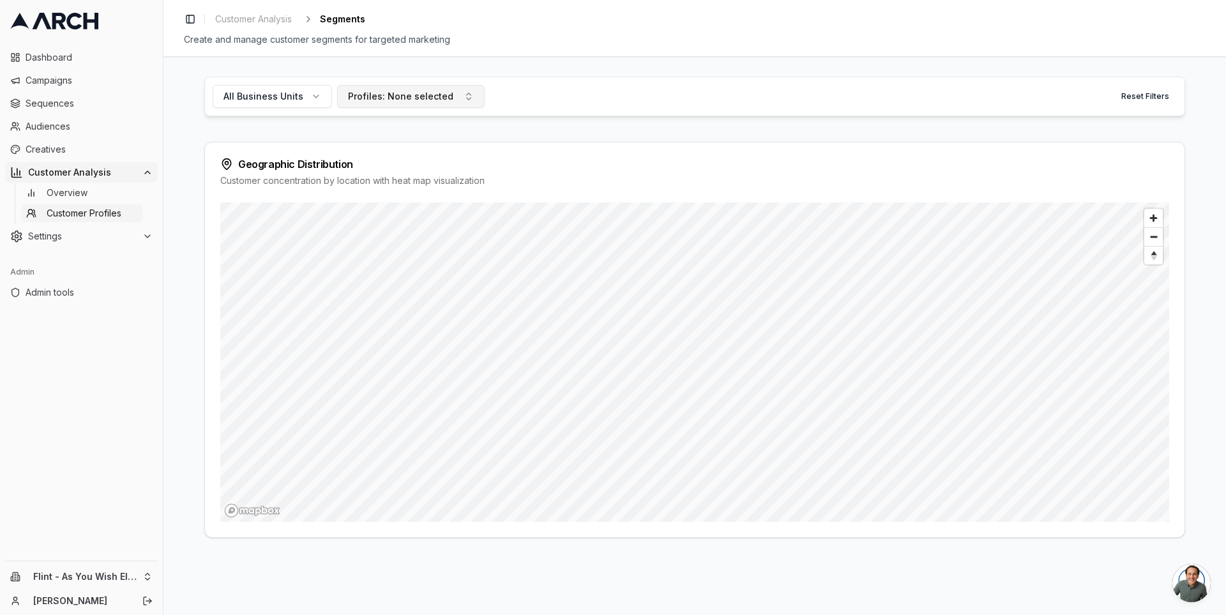
click at [369, 98] on div "Profiles: None selected" at bounding box center [400, 96] width 105 height 13
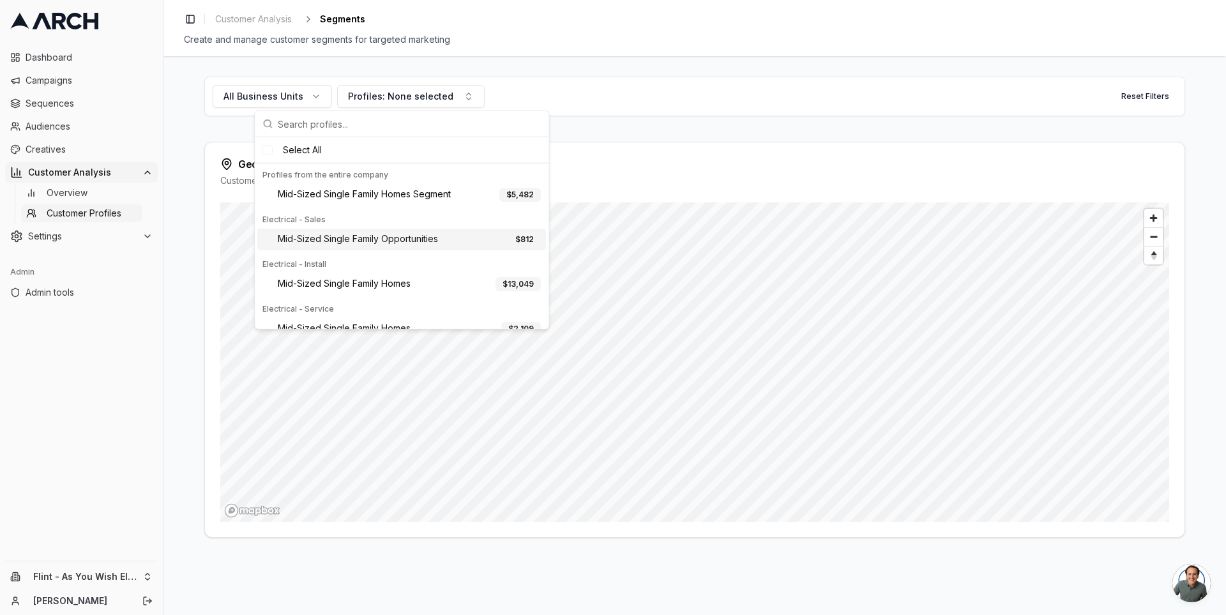
scroll to position [360, 0]
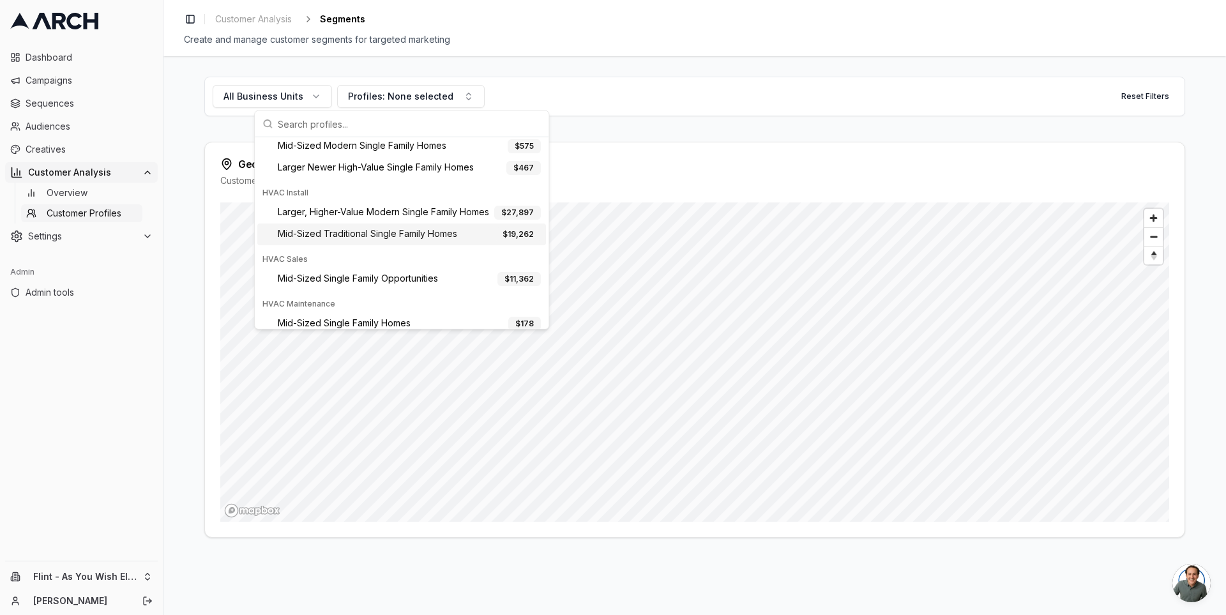
click at [368, 231] on span "Mid-Sized Traditional Single Family Homes" at bounding box center [367, 234] width 179 height 14
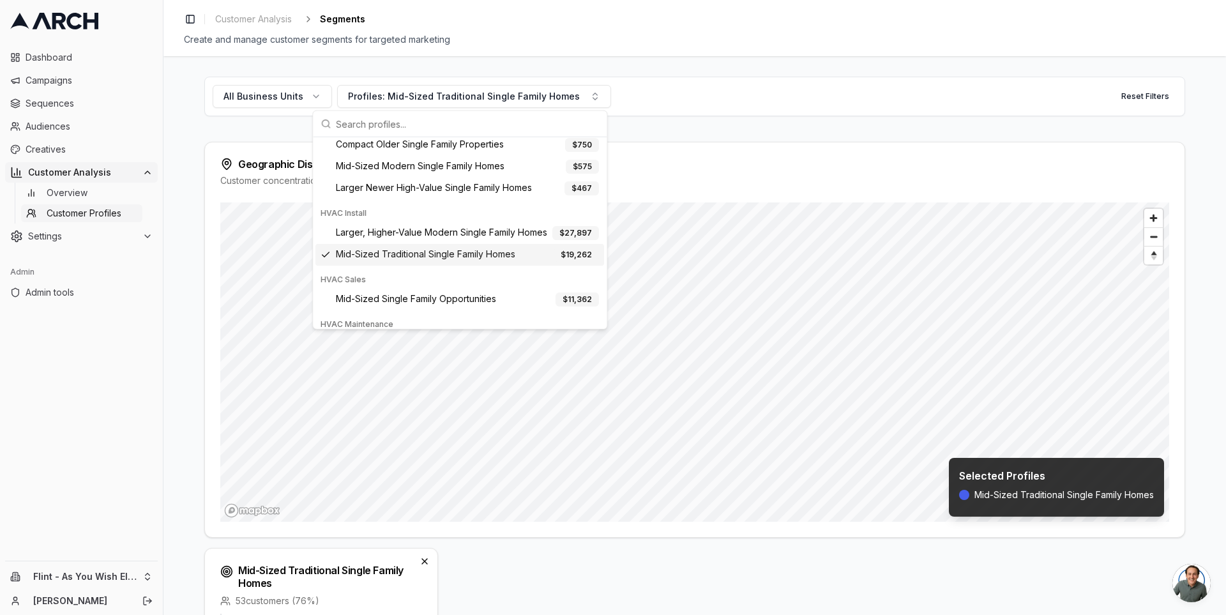
scroll to position [380, 0]
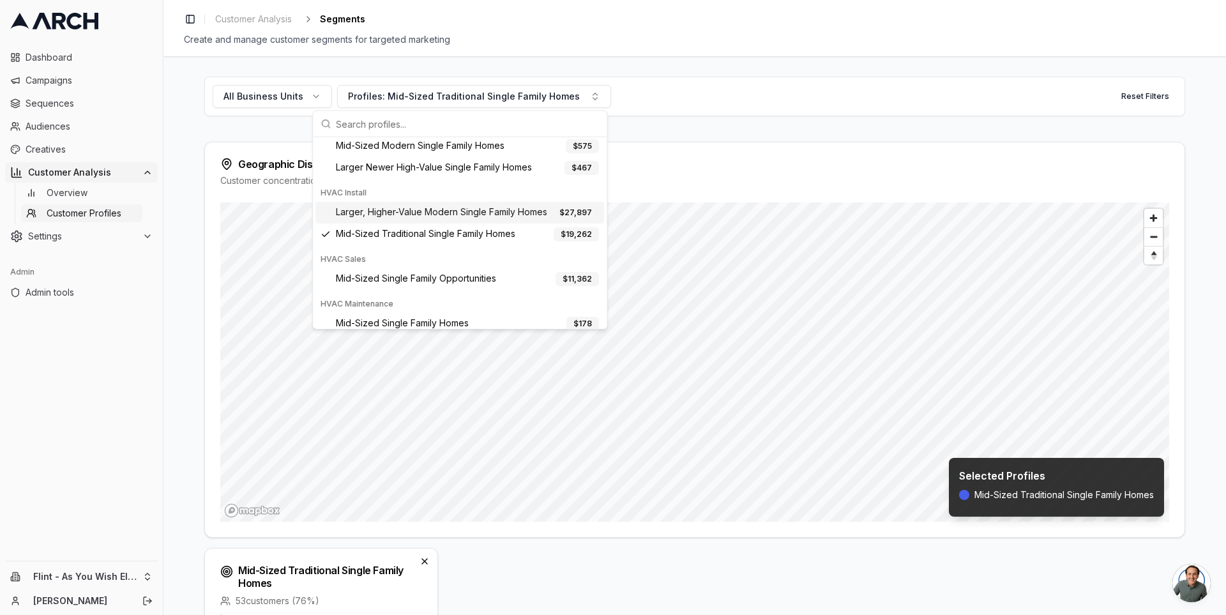
click at [365, 207] on span "Larger, Higher-Value Modern Single Family Homes" at bounding box center [441, 213] width 211 height 14
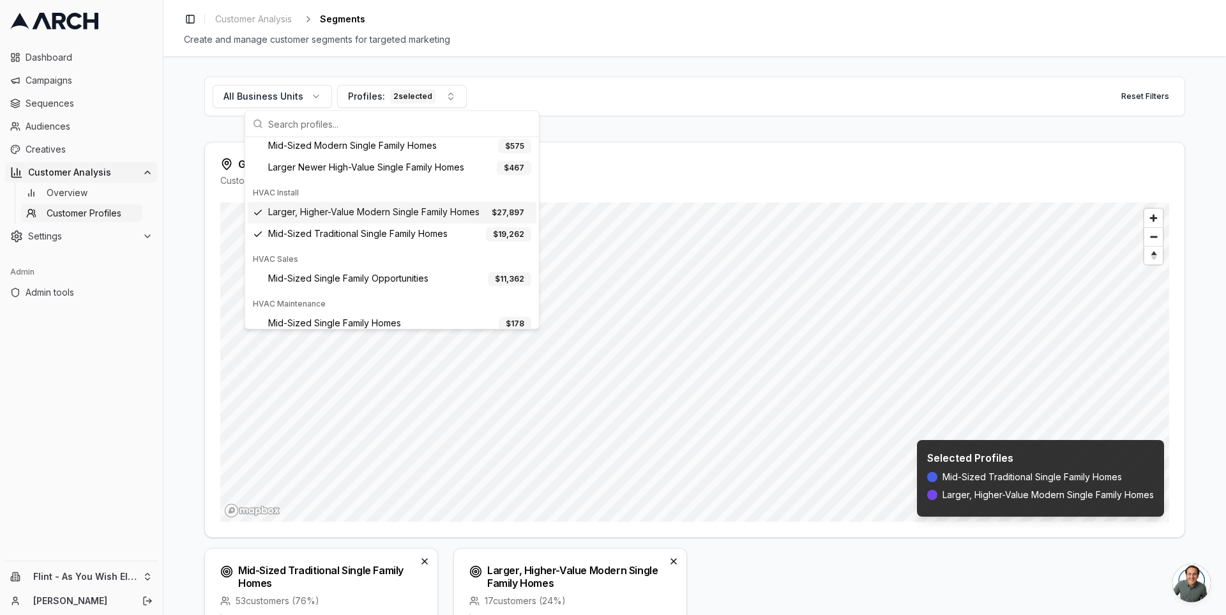
click at [193, 175] on div "All Business Units Profiles: 2 selected Reset Filters Geographic Distribution C…" at bounding box center [694, 335] width 1062 height 559
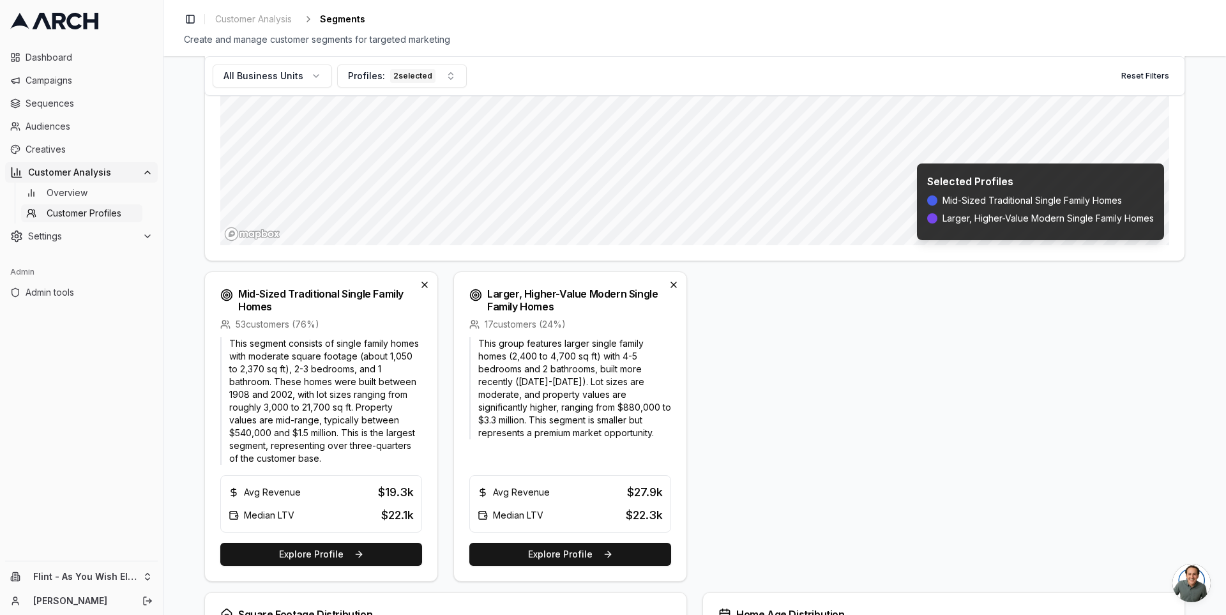
scroll to position [358, 0]
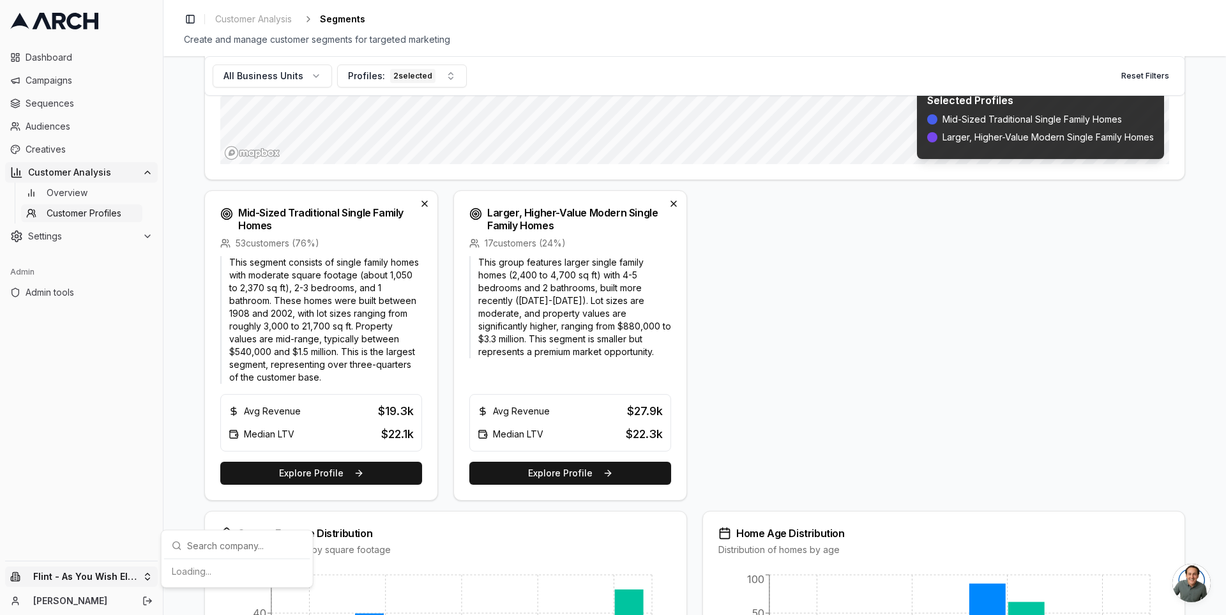
click at [144, 576] on html "Dashboard Campaigns Sequences Audiences Creatives Customer Analysis Overview Cu…" at bounding box center [613, 307] width 1226 height 615
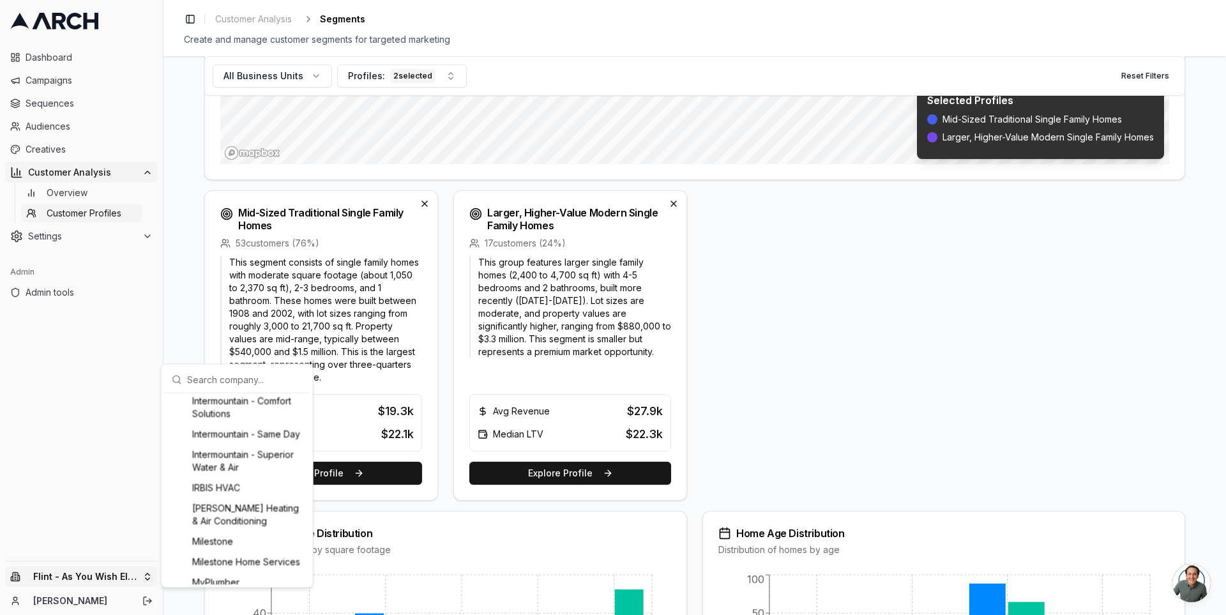
scroll to position [965, 0]
click at [196, 243] on html "Dashboard Campaigns Sequences Audiences Creatives Customer Analysis Overview Cu…" at bounding box center [613, 307] width 1226 height 615
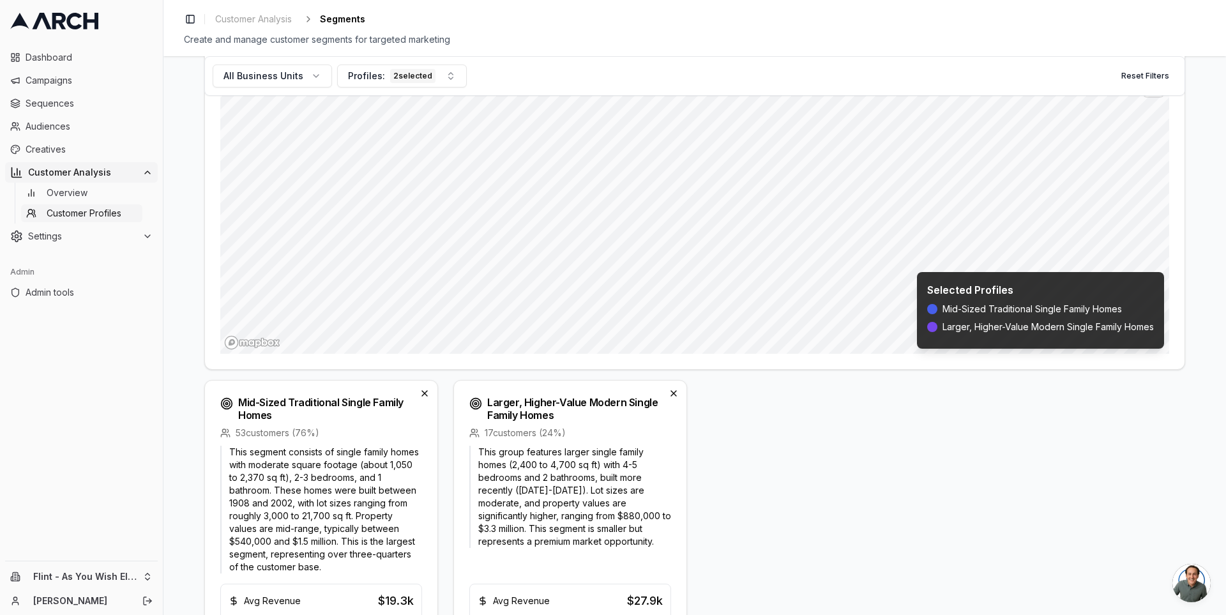
scroll to position [0, 0]
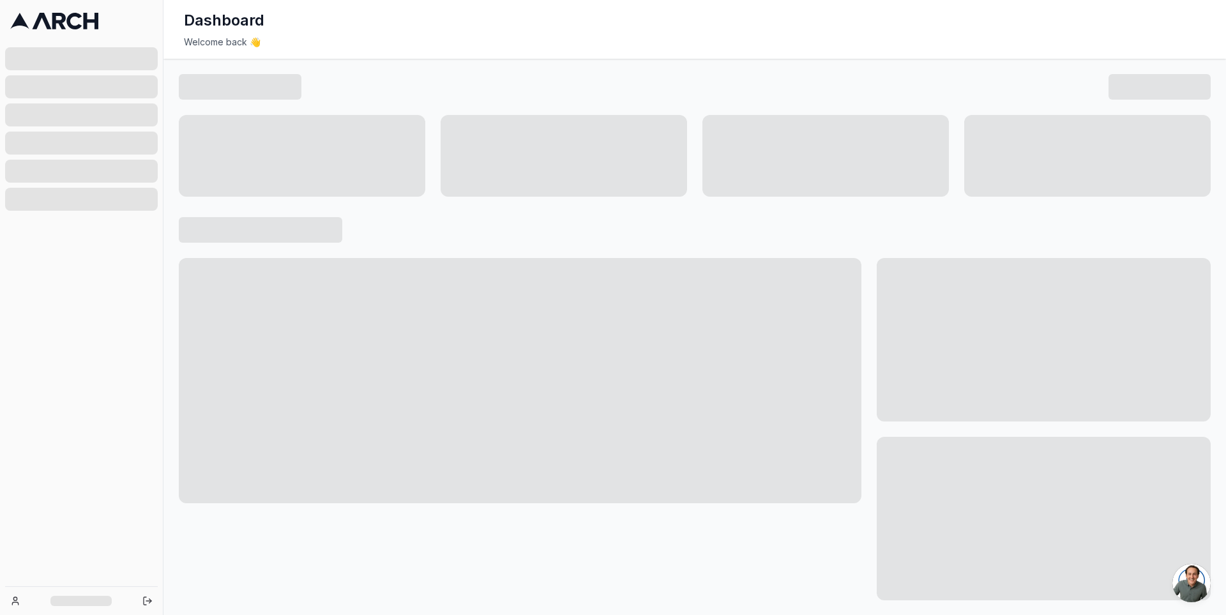
click at [198, 32] on div "Dashboard Welcome back 👋" at bounding box center [694, 29] width 1062 height 59
click at [199, 24] on h1 "Dashboard" at bounding box center [224, 20] width 80 height 20
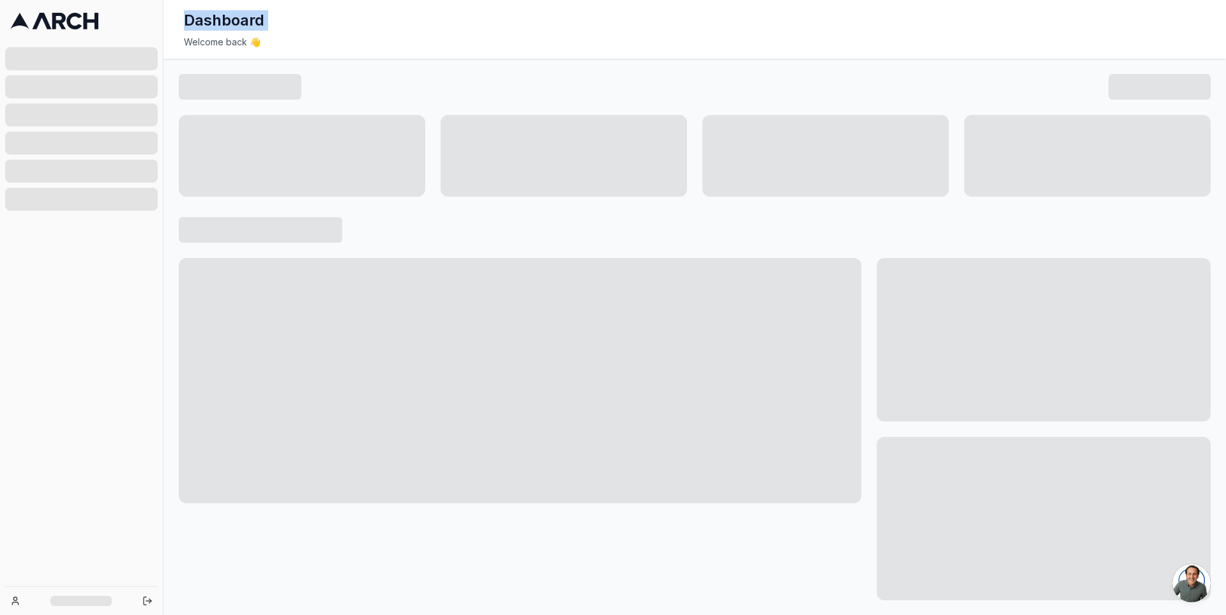
click at [199, 24] on h1 "Dashboard" at bounding box center [224, 20] width 80 height 20
click at [199, 27] on h1 "Dashboard" at bounding box center [224, 20] width 80 height 20
click at [66, 13] on icon at bounding box center [54, 21] width 88 height 17
click at [85, 16] on icon at bounding box center [90, 21] width 15 height 17
click at [158, 600] on div at bounding box center [81, 601] width 163 height 28
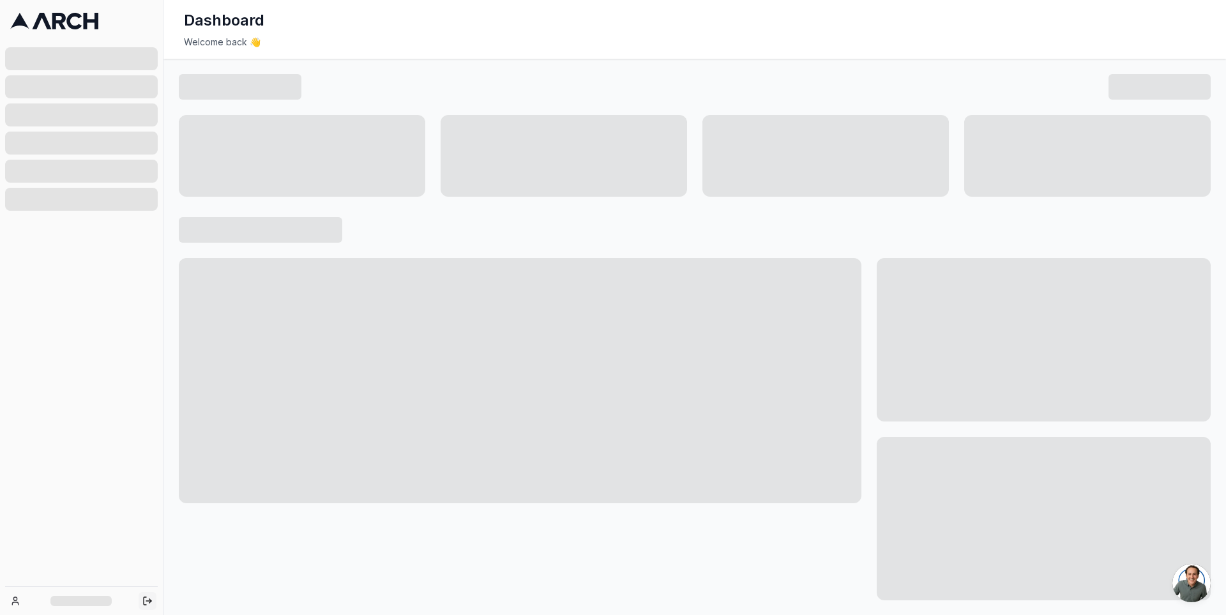
click at [156, 601] on button "Log out" at bounding box center [148, 601] width 18 height 18
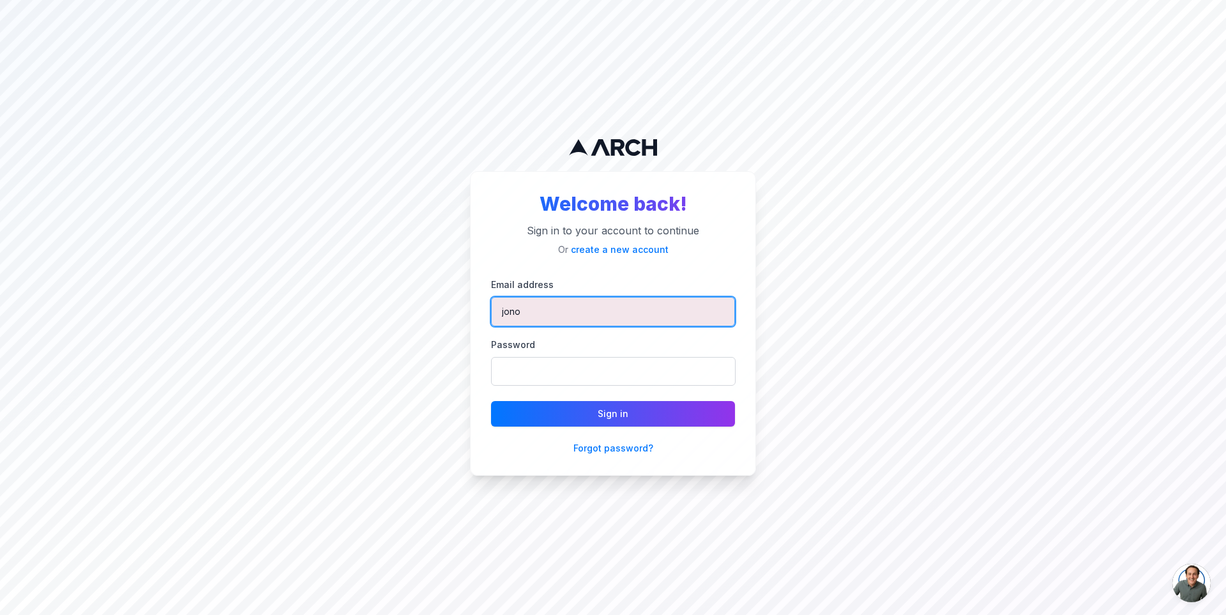
click at [573, 324] on input "jono" at bounding box center [613, 311] width 244 height 29
type input "[PERSON_NAME][EMAIL_ADDRESS][DOMAIN_NAME]"
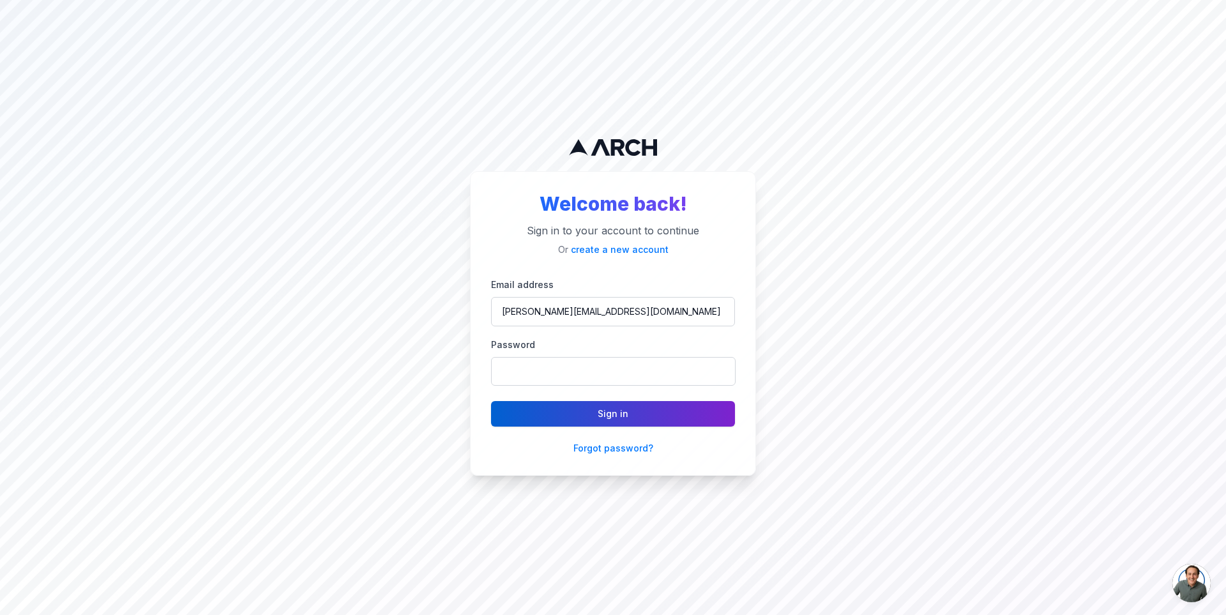
click at [580, 409] on button "Sign in" at bounding box center [613, 414] width 244 height 26
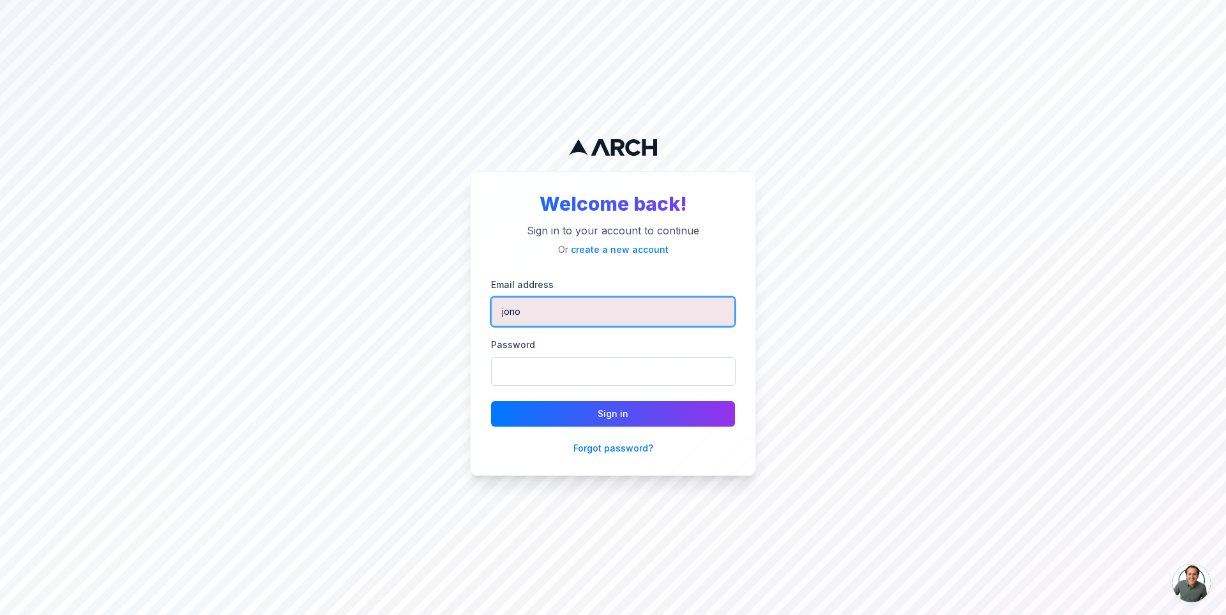
click at [630, 310] on input "jono" at bounding box center [613, 311] width 244 height 29
type input "[PERSON_NAME][EMAIL_ADDRESS][DOMAIN_NAME]"
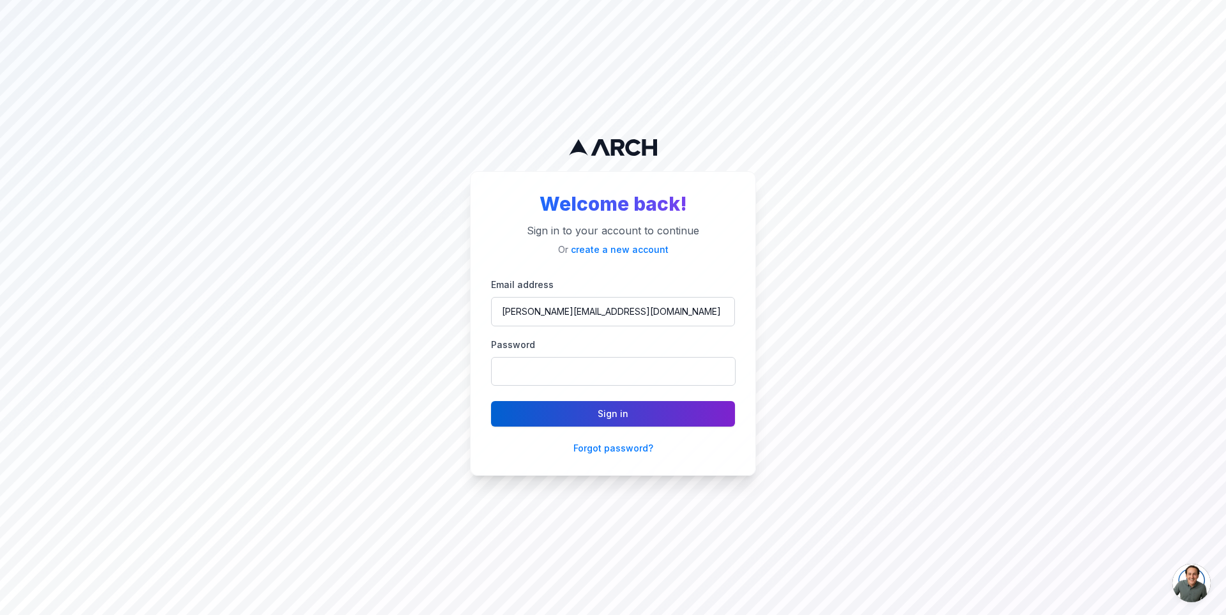
click at [658, 414] on button "Sign in" at bounding box center [613, 414] width 244 height 26
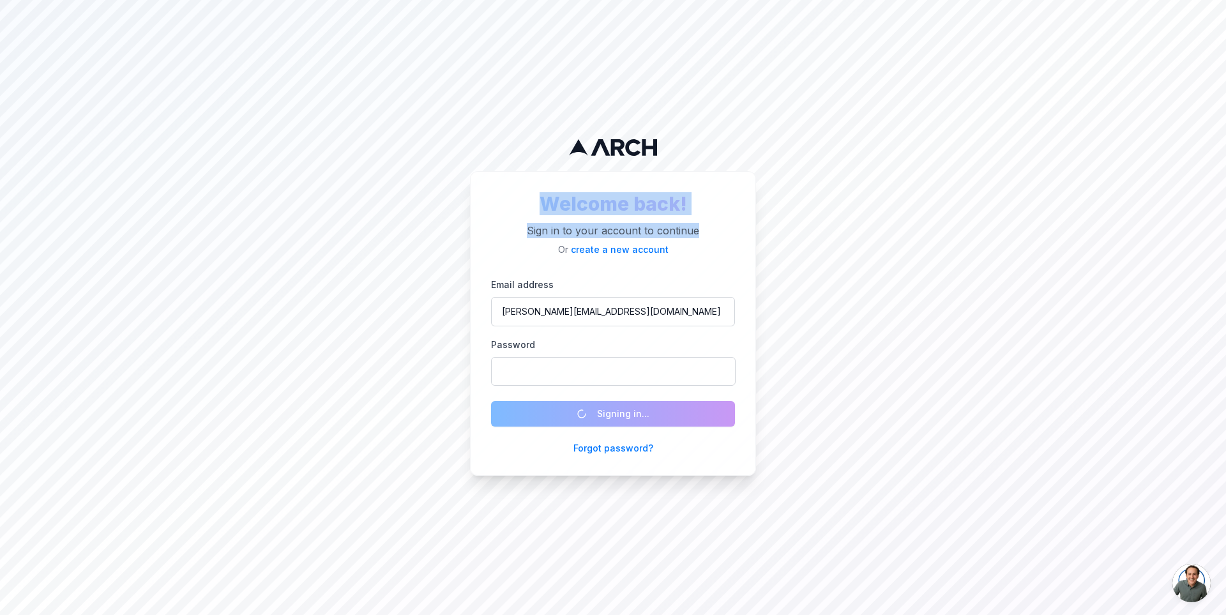
drag, startPoint x: 539, startPoint y: 206, endPoint x: 735, endPoint y: 225, distance: 196.9
click at [735, 225] on div "Welcome back! Sign in to your account to continue Or create a new account Email…" at bounding box center [613, 323] width 286 height 305
drag, startPoint x: 669, startPoint y: 236, endPoint x: 607, endPoint y: 234, distance: 62.0
click at [607, 234] on p "Sign in to your account to continue" at bounding box center [613, 230] width 244 height 15
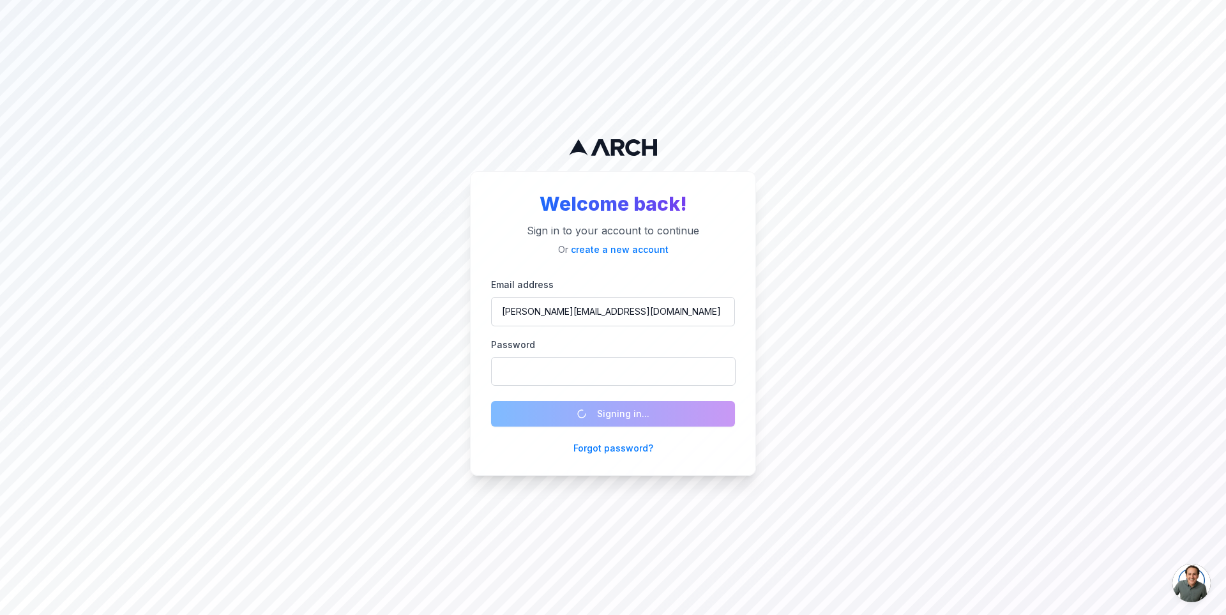
click at [626, 411] on form "Email address [PERSON_NAME][EMAIL_ADDRESS][DOMAIN_NAME] Password Signing in... …" at bounding box center [613, 365] width 244 height 178
